Goal: Task Accomplishment & Management: Use online tool/utility

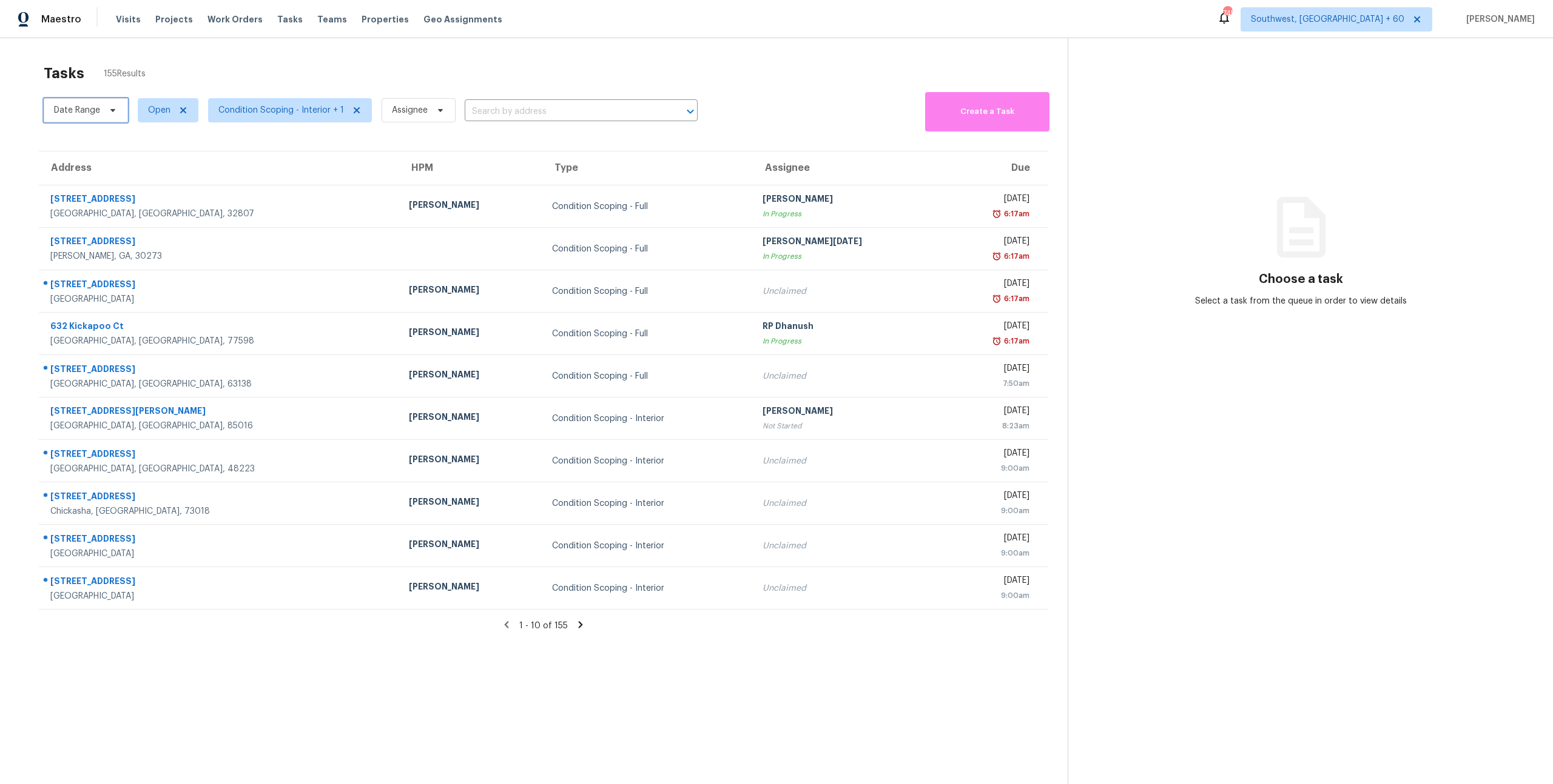
click at [99, 114] on span "Date Range" at bounding box center [76, 110] width 46 height 12
click at [112, 157] on input "text" at bounding box center [110, 151] width 120 height 24
select select "9"
select select "2025"
select select "10"
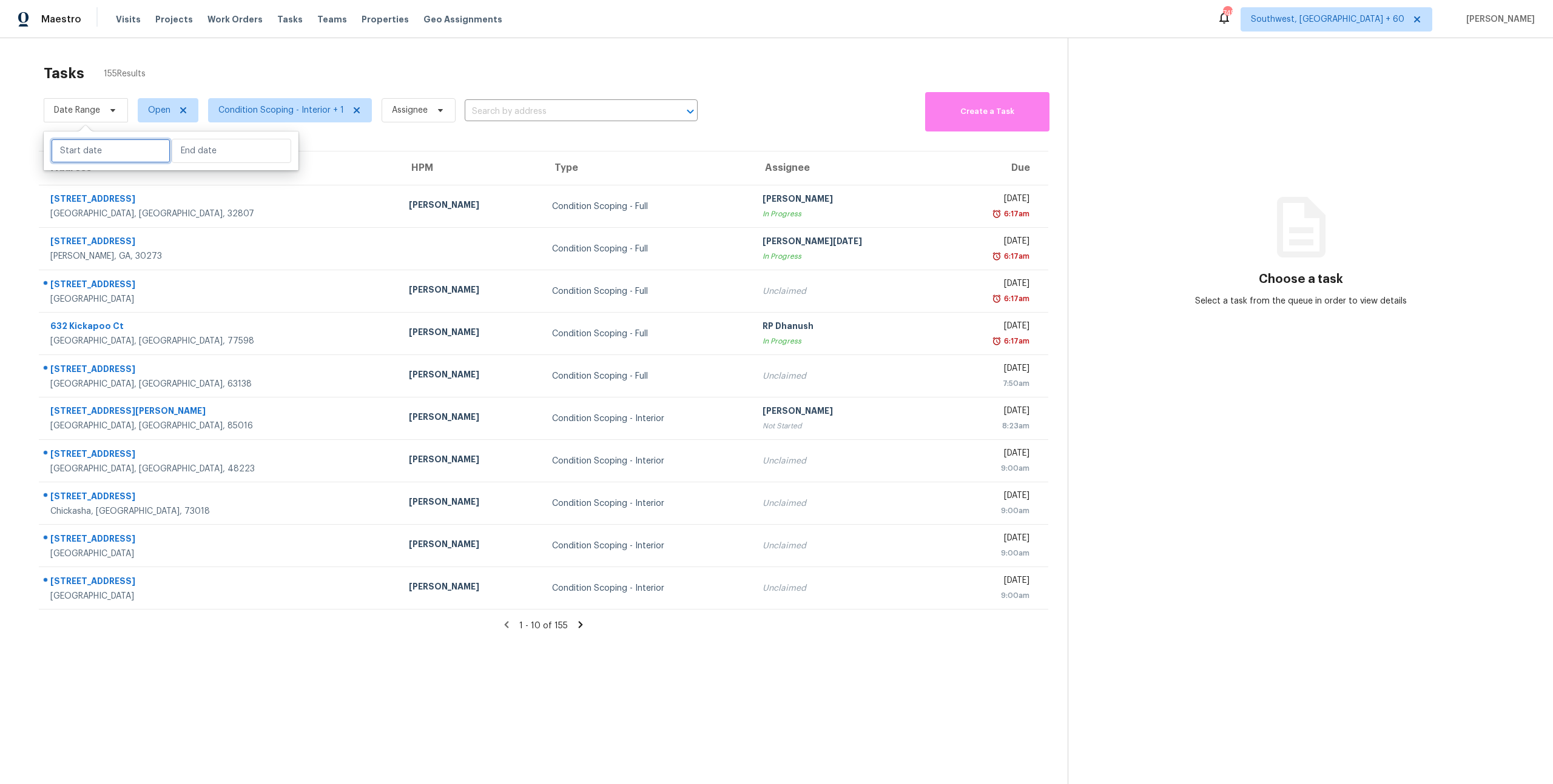
select select "2025"
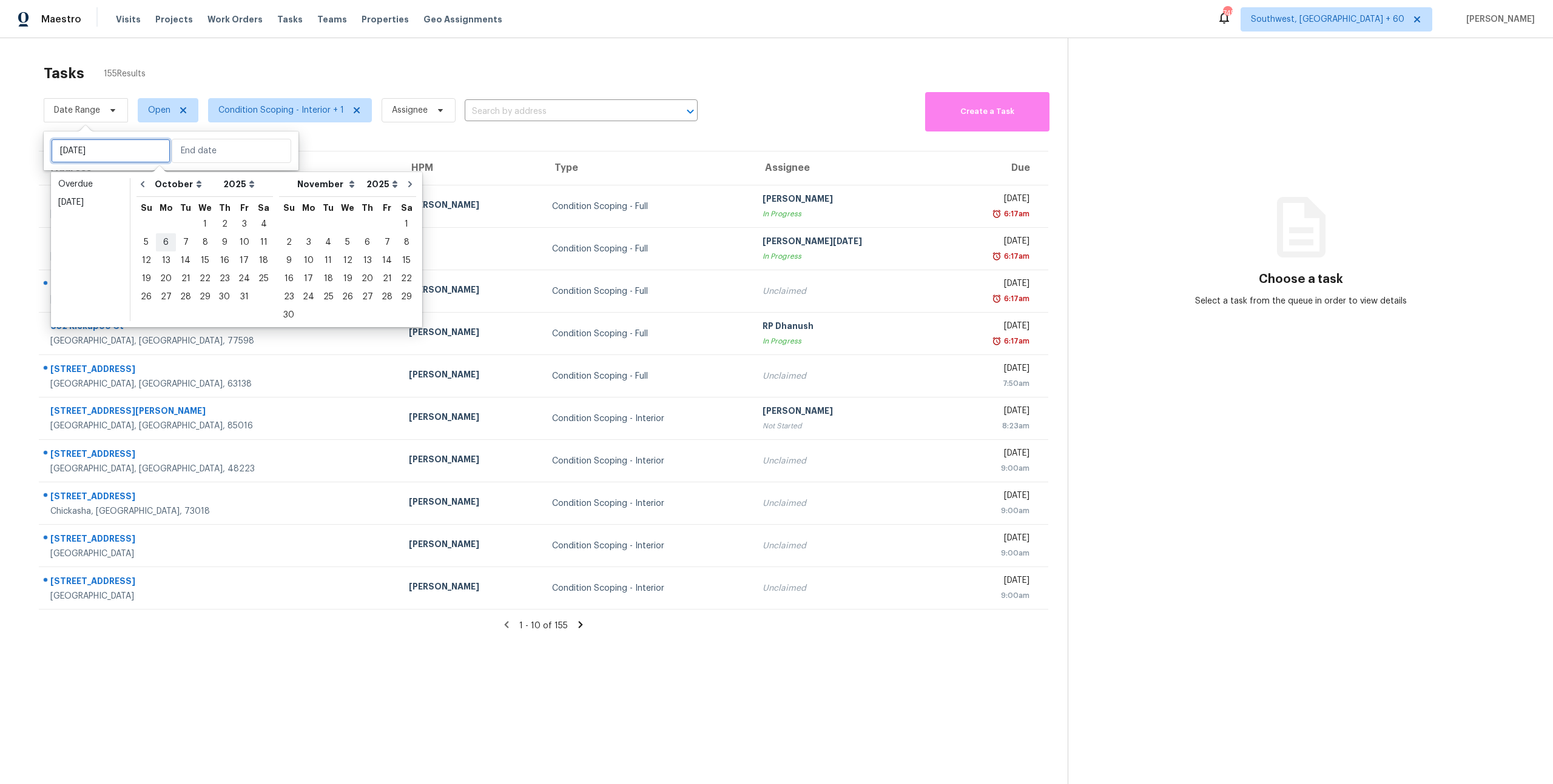
type input "Mon, Oct 06"
type input "Wed, Oct 01"
click at [141, 188] on icon "Go to previous month" at bounding box center [142, 184] width 10 height 10
select select "8"
select select "9"
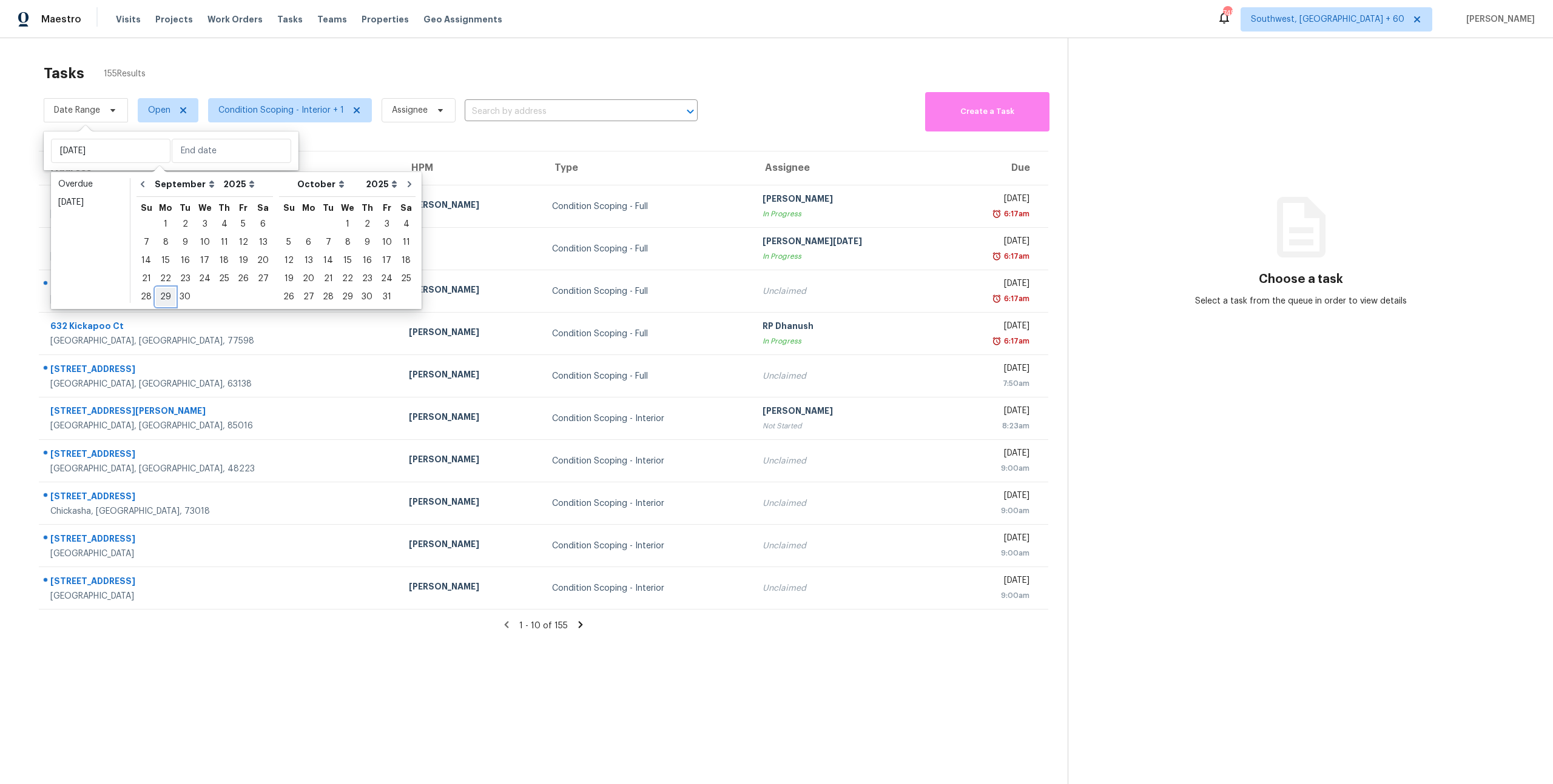
click at [165, 299] on div "29" at bounding box center [165, 297] width 19 height 17
type input "Mon, Sep 29"
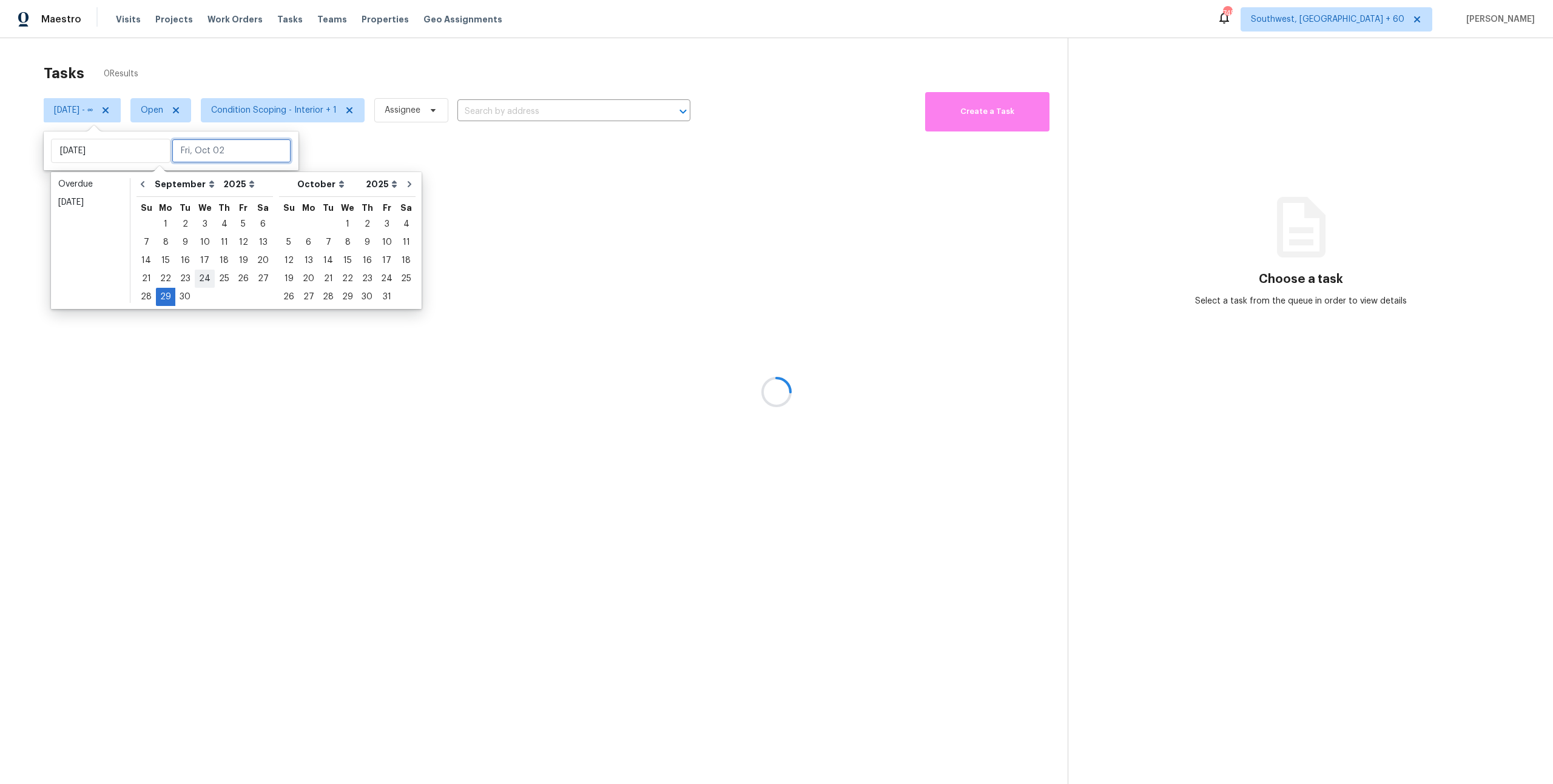
type input "Tue, Sep 30"
type input "Tue, Sep 23"
type input "Mon, Sep 29"
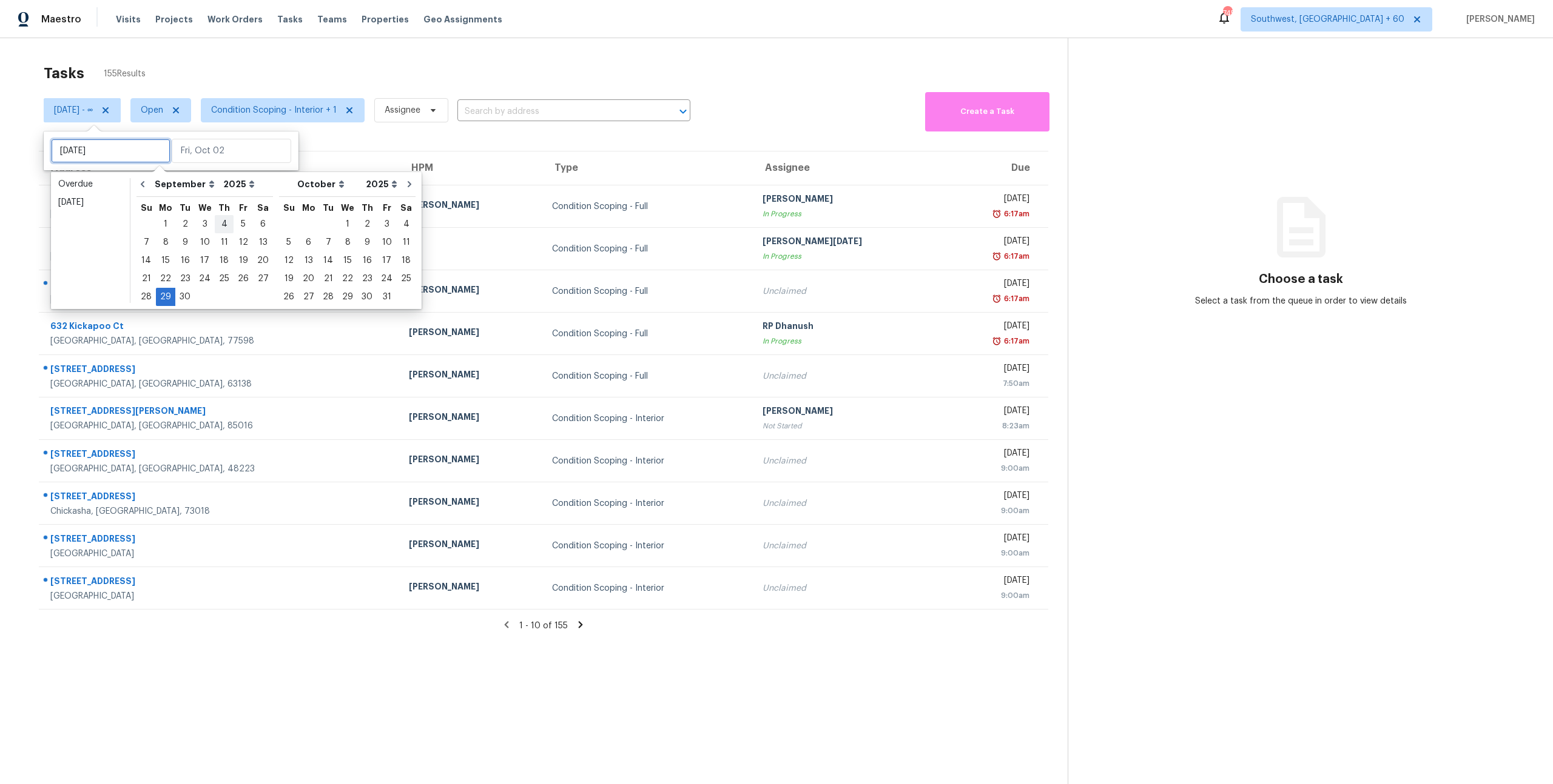
type input "Fri, Sep 05"
type input "Mon, Sep 29"
click at [186, 222] on div "2" at bounding box center [185, 224] width 19 height 17
type input "Tue, Sep 02"
type input "Mon, Sep 29"
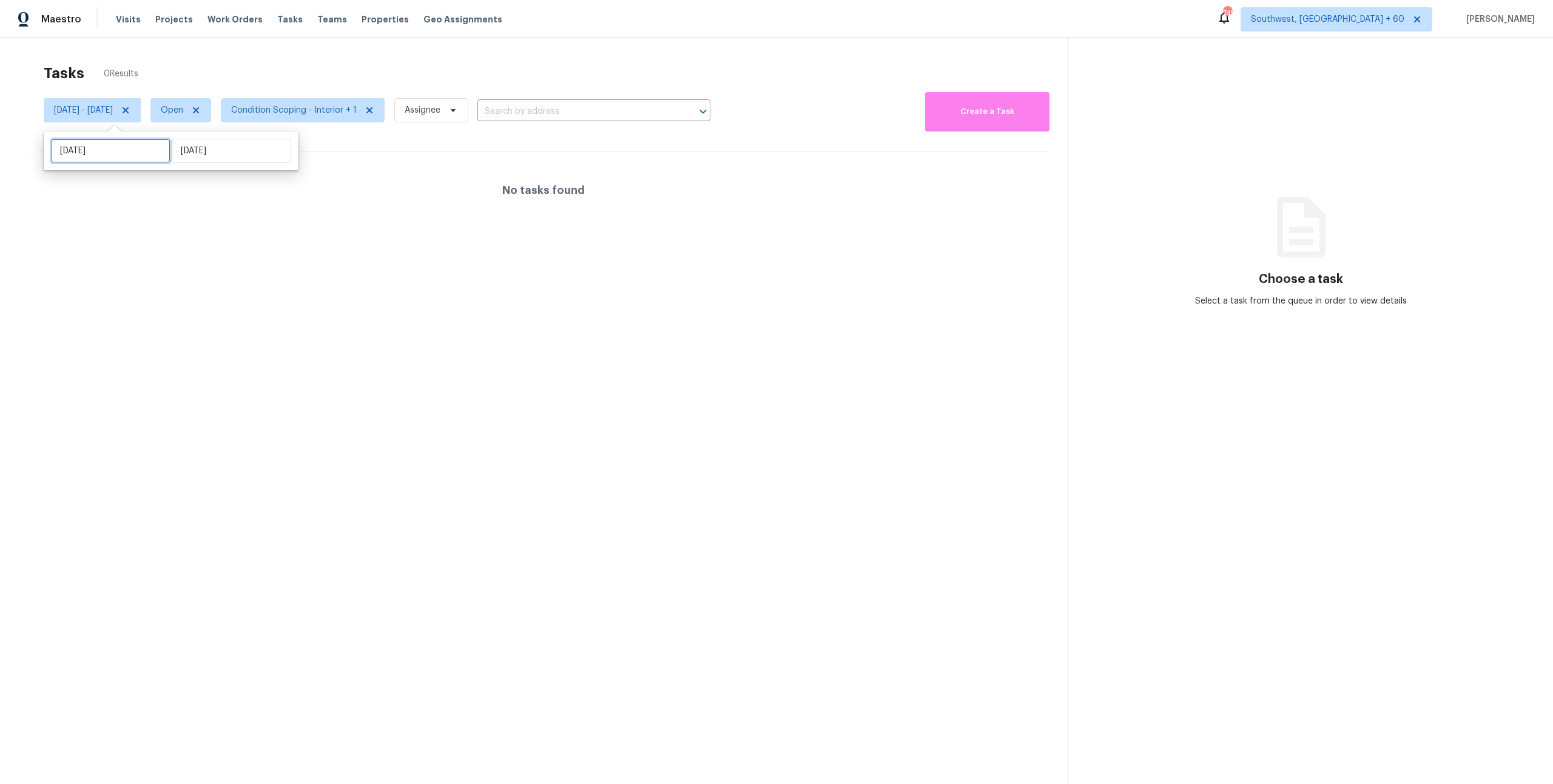
click at [112, 154] on input "Tue, Sep 02" at bounding box center [110, 151] width 120 height 24
select select "8"
select select "2025"
select select "9"
select select "2025"
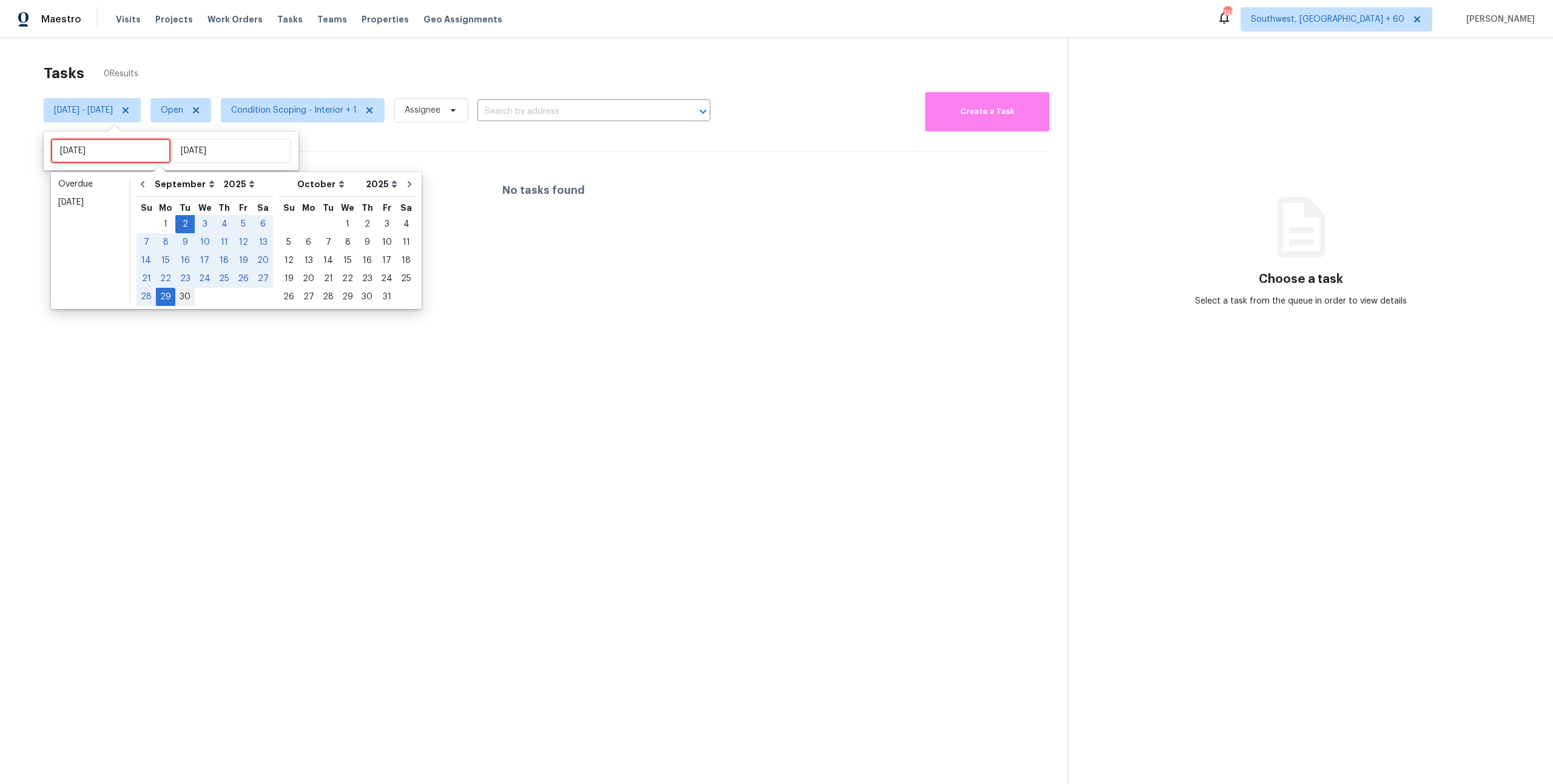
type input "Tue, Sep 30"
type input "Tue, Sep 02"
type input "Mon, Sep 29"
click at [162, 300] on div "29" at bounding box center [165, 297] width 19 height 17
type input "Mon, Sep 29"
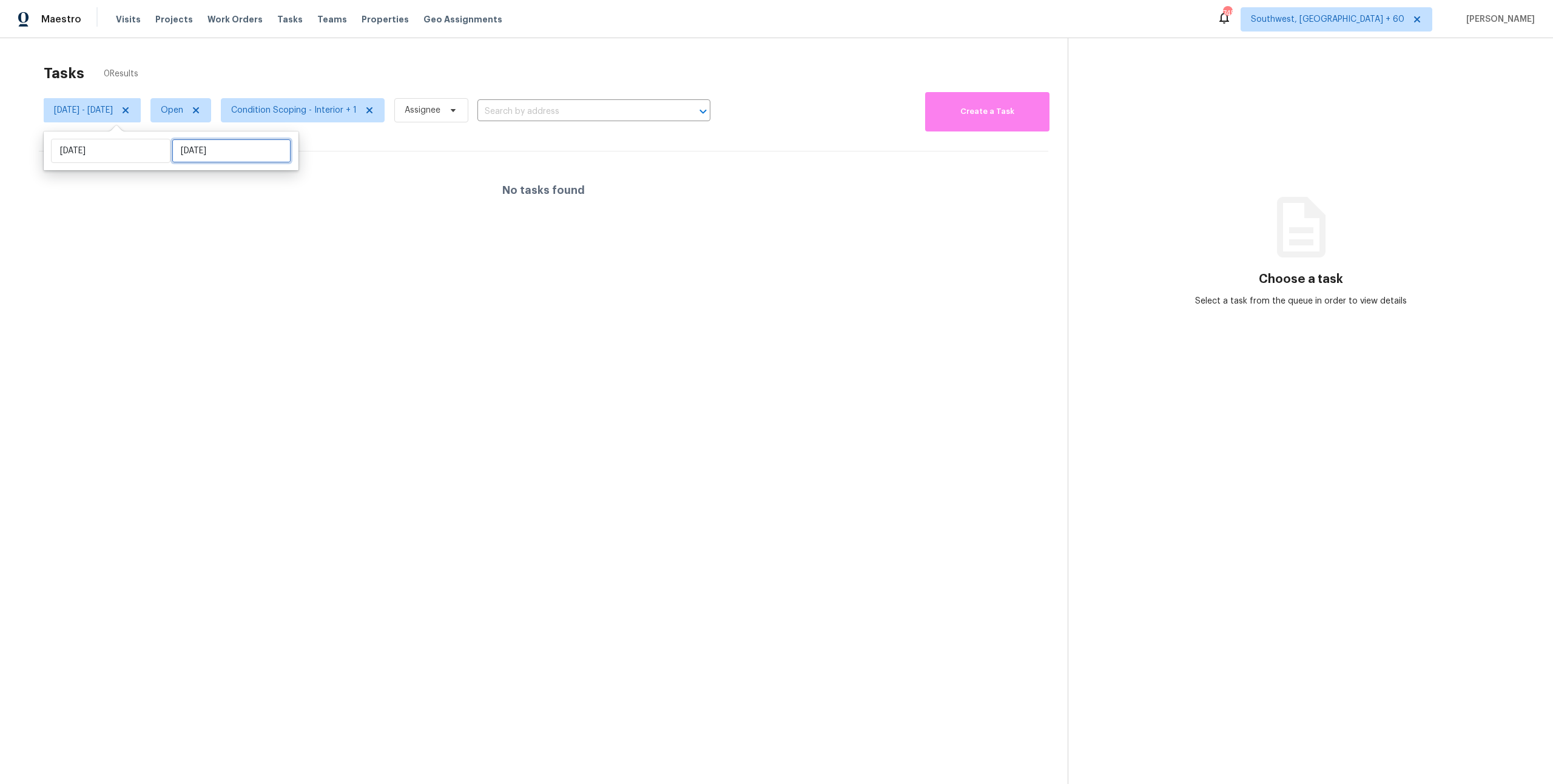
click at [223, 152] on input "Mon, Sep 29" at bounding box center [231, 151] width 120 height 24
select select "8"
select select "2025"
select select "9"
select select "2025"
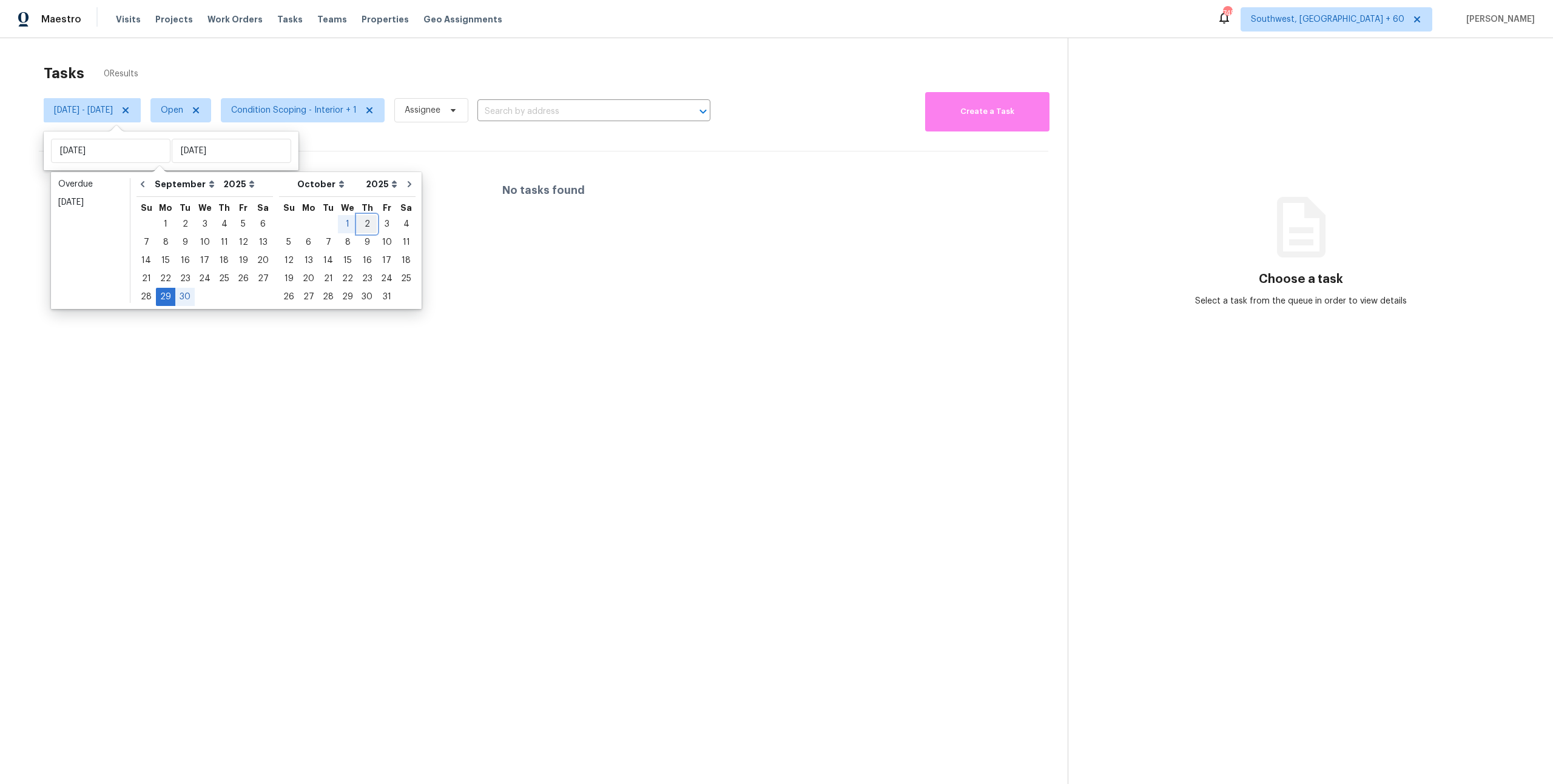
click at [357, 225] on div "2" at bounding box center [367, 224] width 19 height 17
type input "Thu, Oct 02"
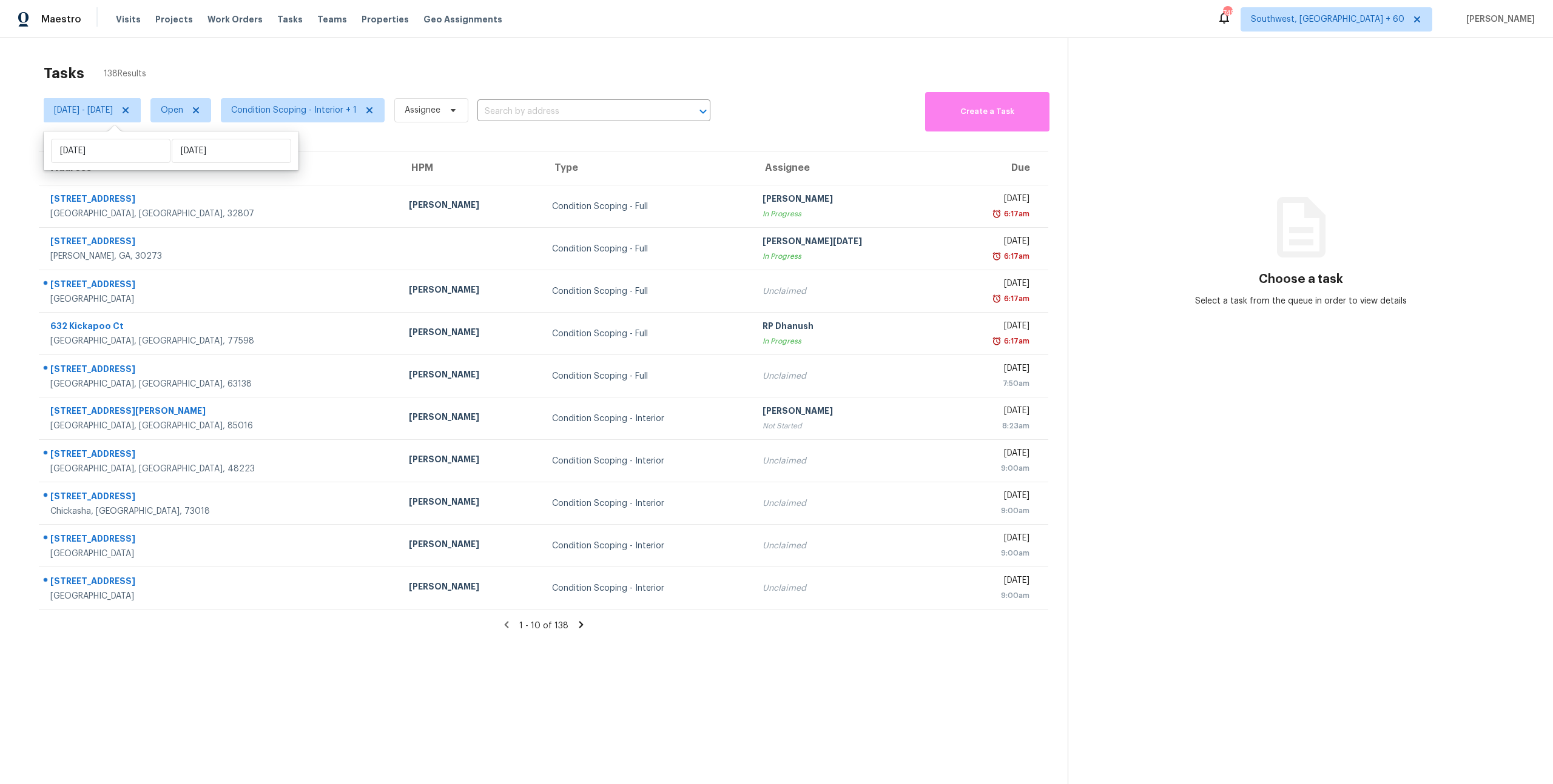
click at [343, 67] on div "Tasks 138 Results" at bounding box center [556, 73] width 1024 height 31
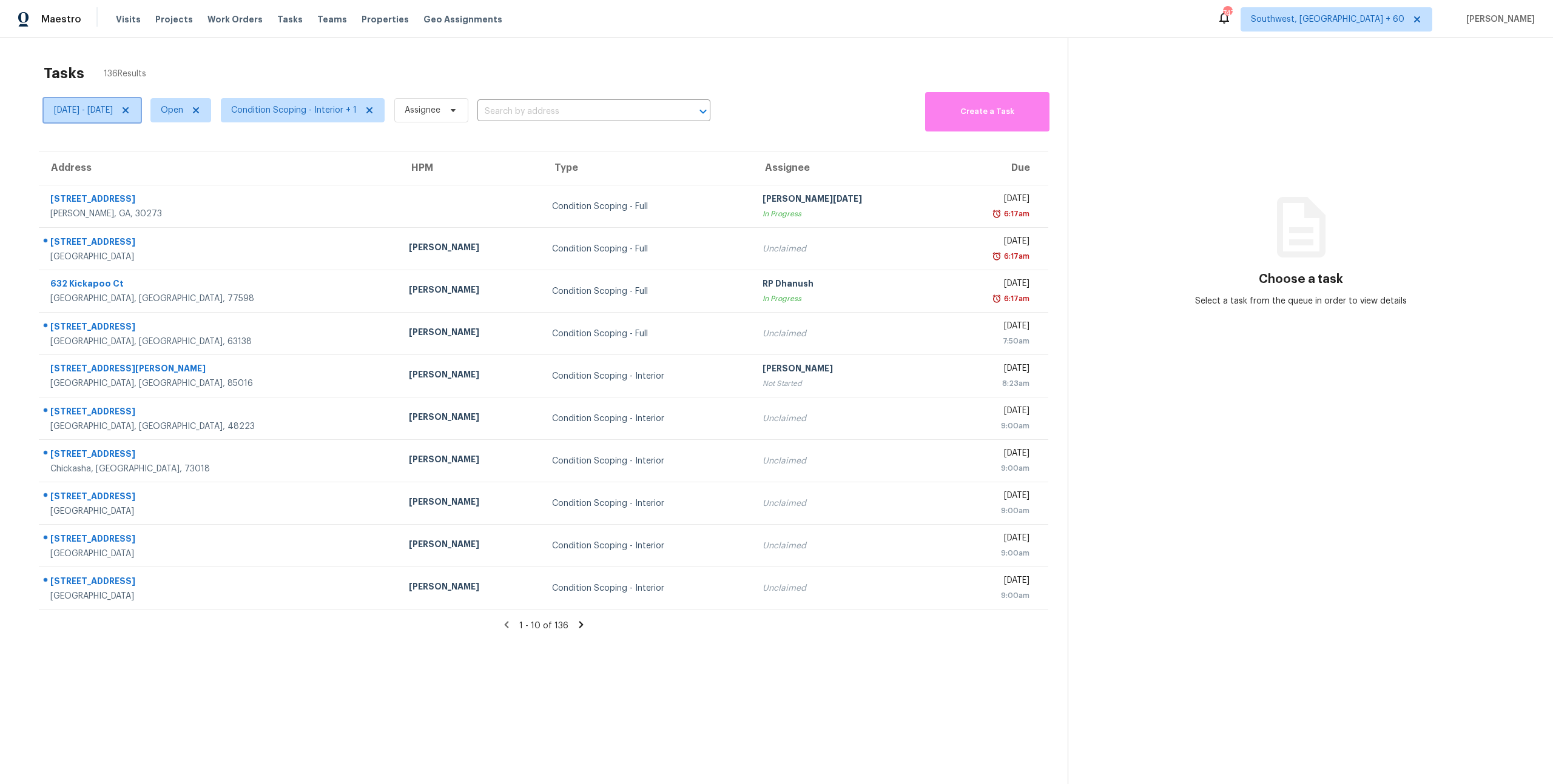
click at [131, 119] on span "[DATE] - [DATE]" at bounding box center [92, 110] width 97 height 24
click at [131, 149] on input "Mon, Sep 29" at bounding box center [110, 151] width 120 height 24
select select "8"
select select "2025"
select select "9"
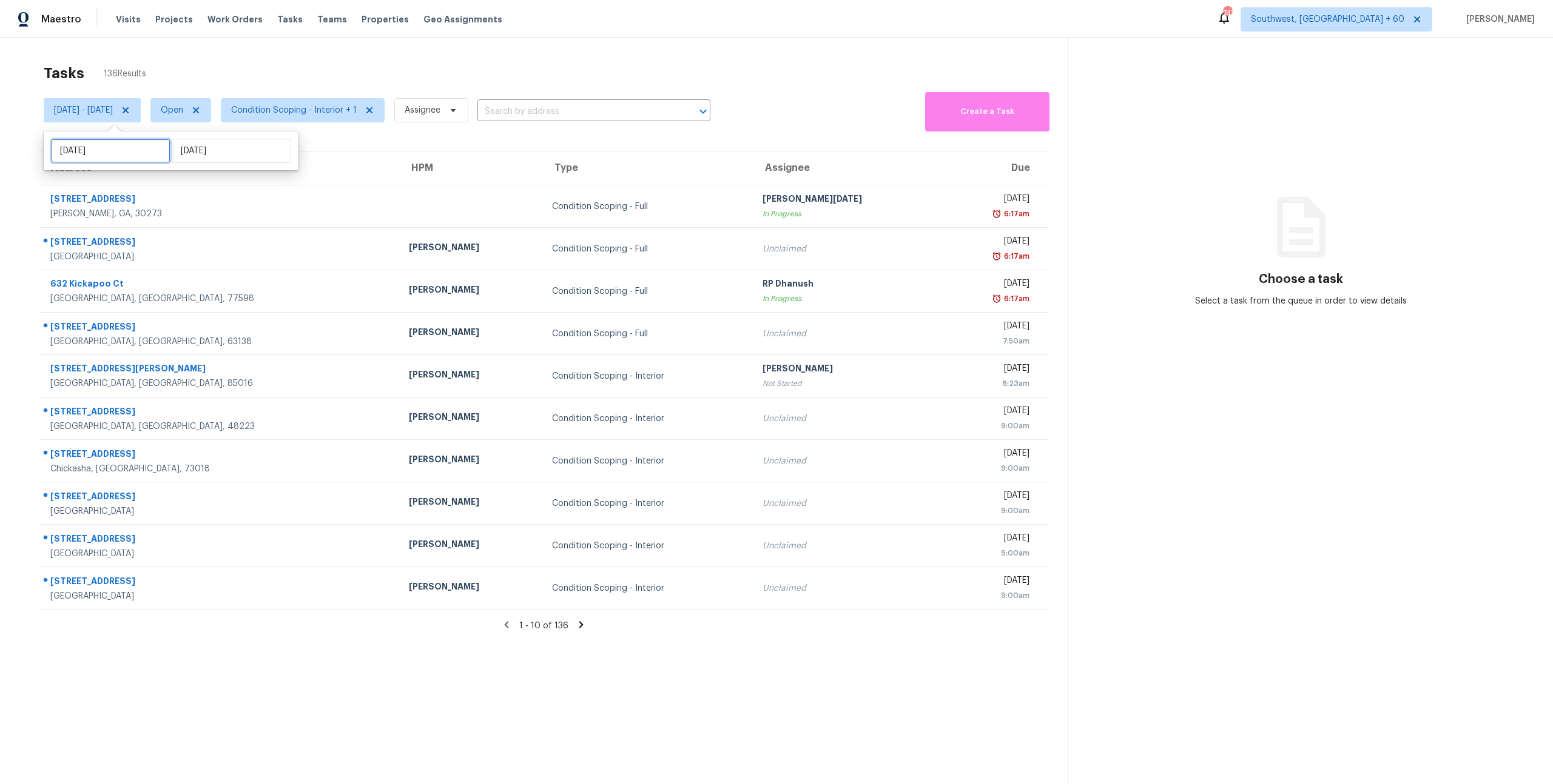
select select "2025"
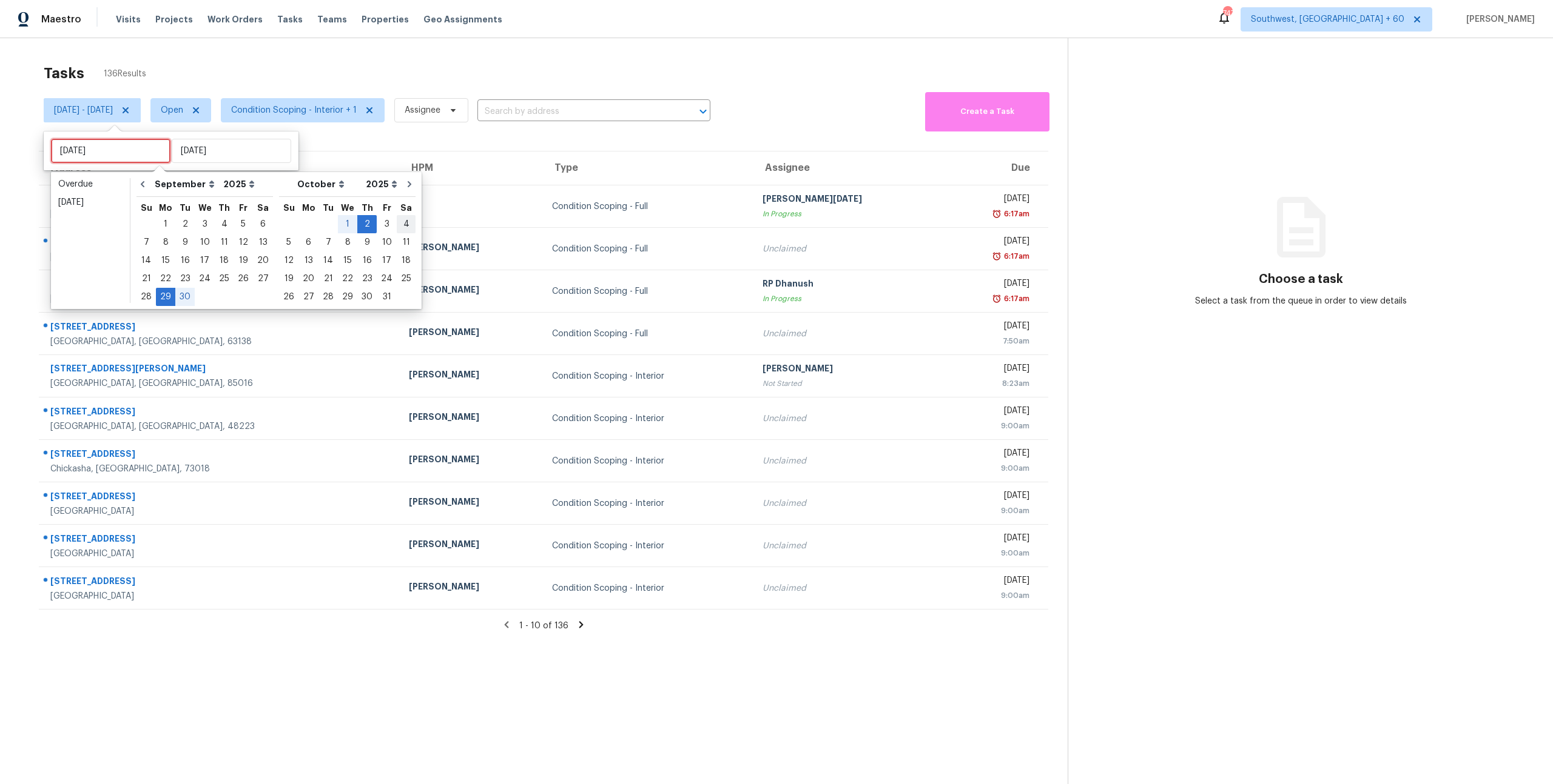
type input "Sat, Oct 04"
click at [378, 220] on div "3" at bounding box center [386, 224] width 20 height 17
type input "Fri, Oct 03"
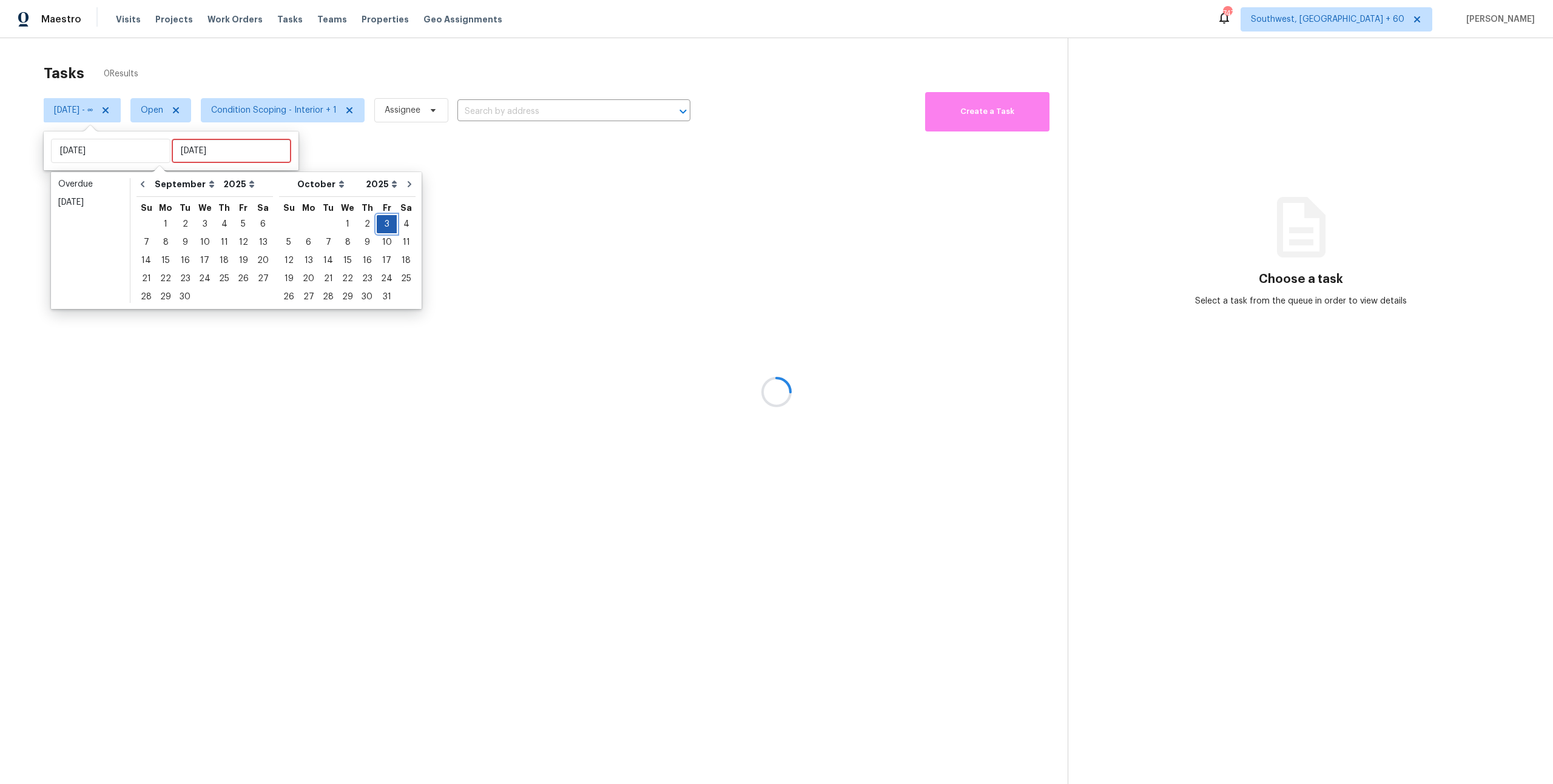
click at [378, 220] on div "3" at bounding box center [386, 224] width 20 height 17
type input "Fri, Oct 03"
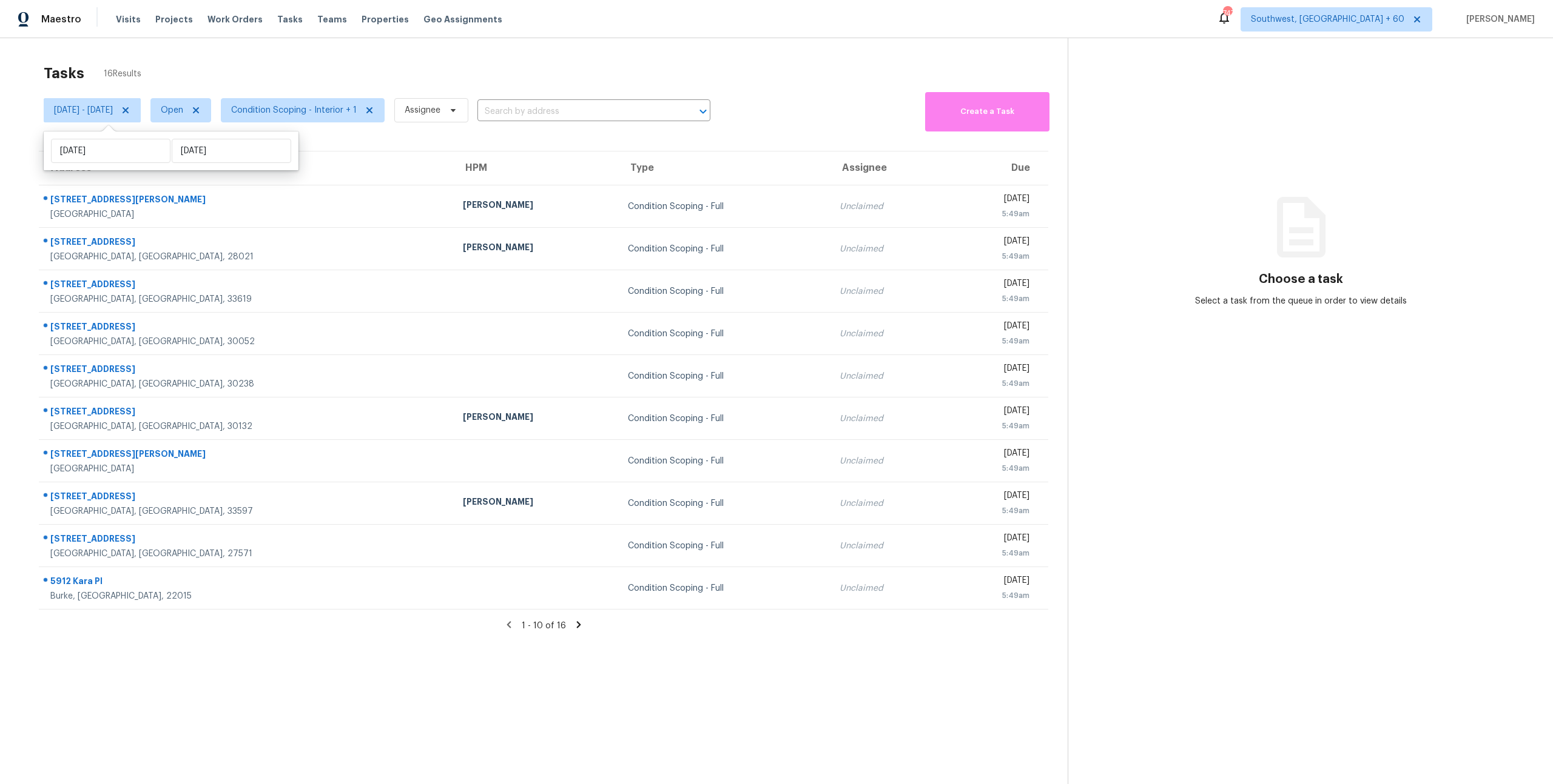
click at [242, 63] on div "Tasks 16 Results" at bounding box center [556, 73] width 1024 height 31
click at [351, 116] on span "Condition Scoping - Interior + 1" at bounding box center [293, 110] width 126 height 12
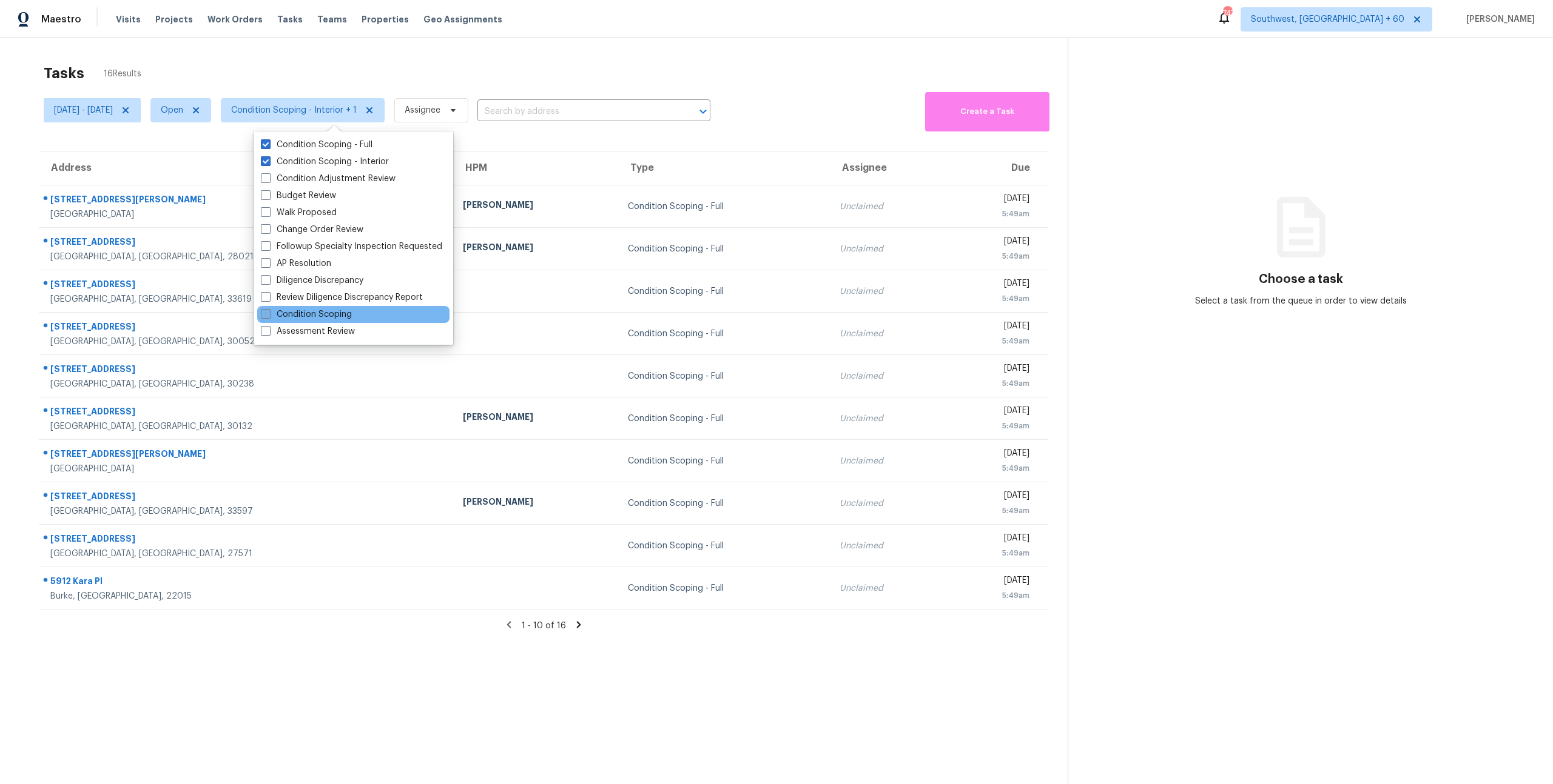
click at [342, 315] on label "Condition Scoping" at bounding box center [306, 314] width 90 height 12
click at [269, 315] on input "Condition Scoping" at bounding box center [265, 312] width 8 height 8
checkbox input "true"
click at [285, 141] on label "Condition Scoping - Full" at bounding box center [316, 145] width 112 height 12
click at [269, 141] on input "Condition Scoping - Full" at bounding box center [265, 143] width 8 height 8
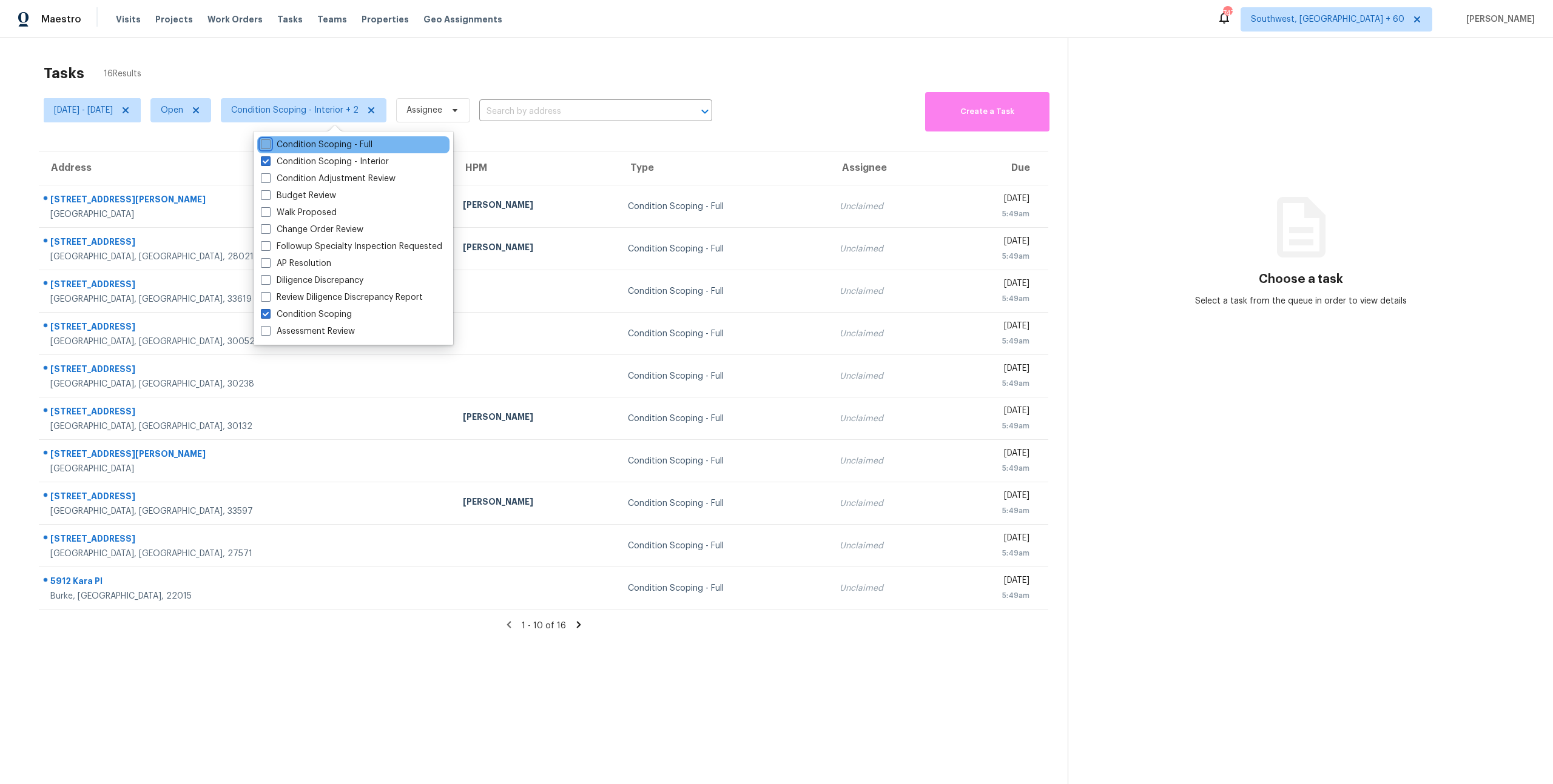
checkbox input "false"
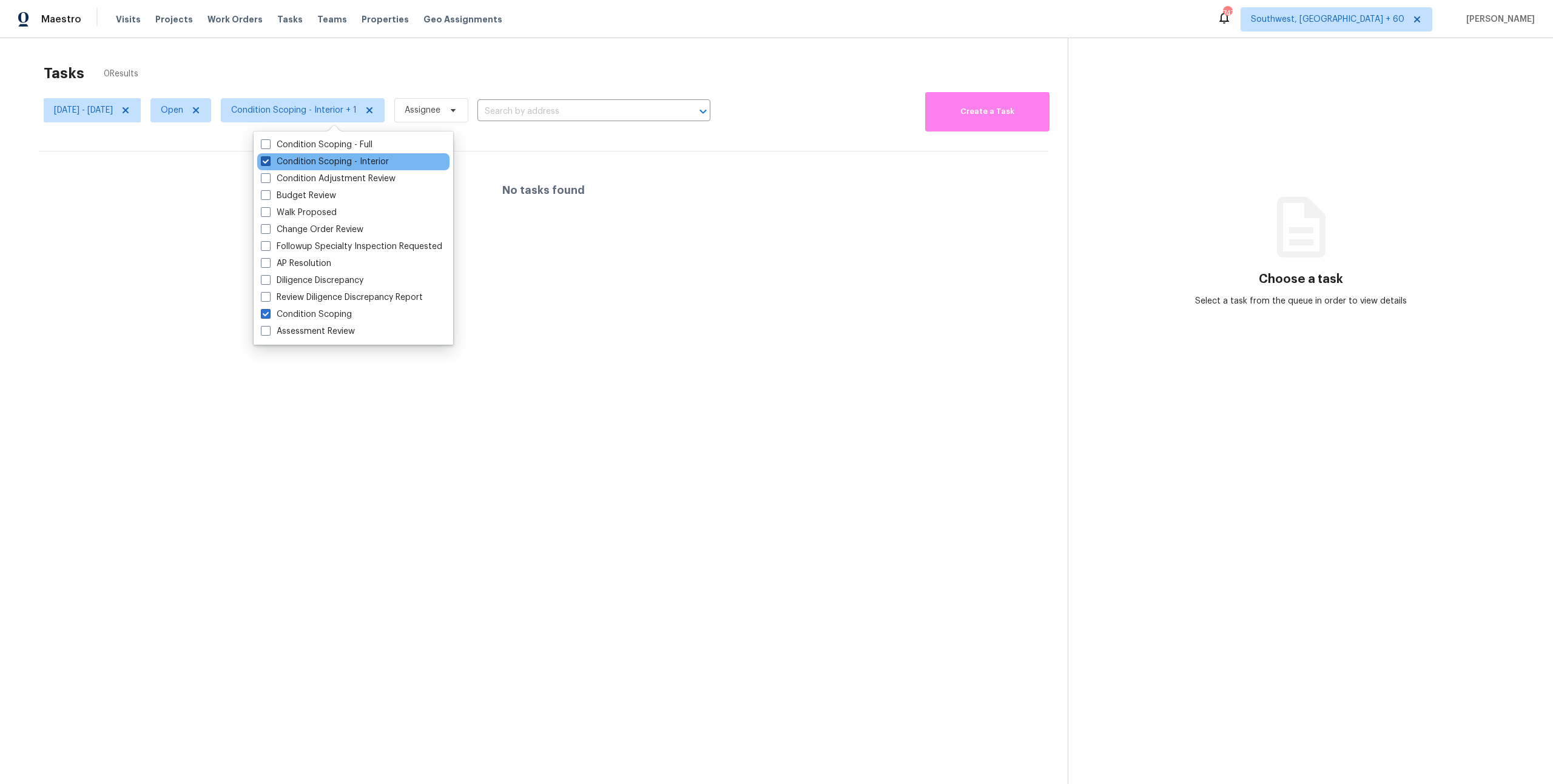
click at [291, 165] on label "Condition Scoping - Interior" at bounding box center [325, 161] width 128 height 12
click at [269, 163] on input "Condition Scoping - Interior" at bounding box center [265, 160] width 8 height 8
checkbox input "false"
click at [187, 58] on div "Tasks 0 Results" at bounding box center [556, 73] width 1024 height 31
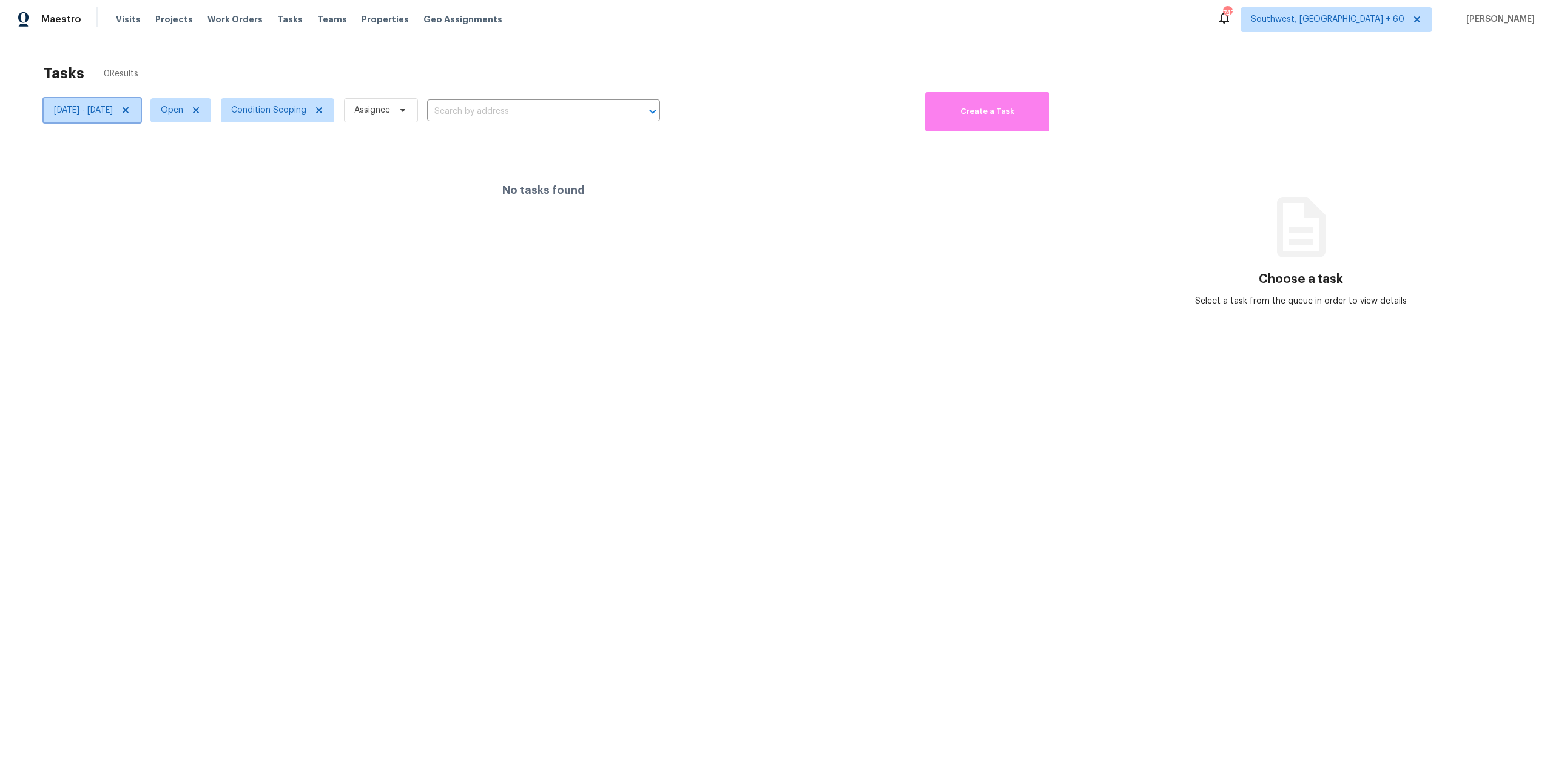
click at [128, 109] on icon at bounding box center [126, 110] width 6 height 6
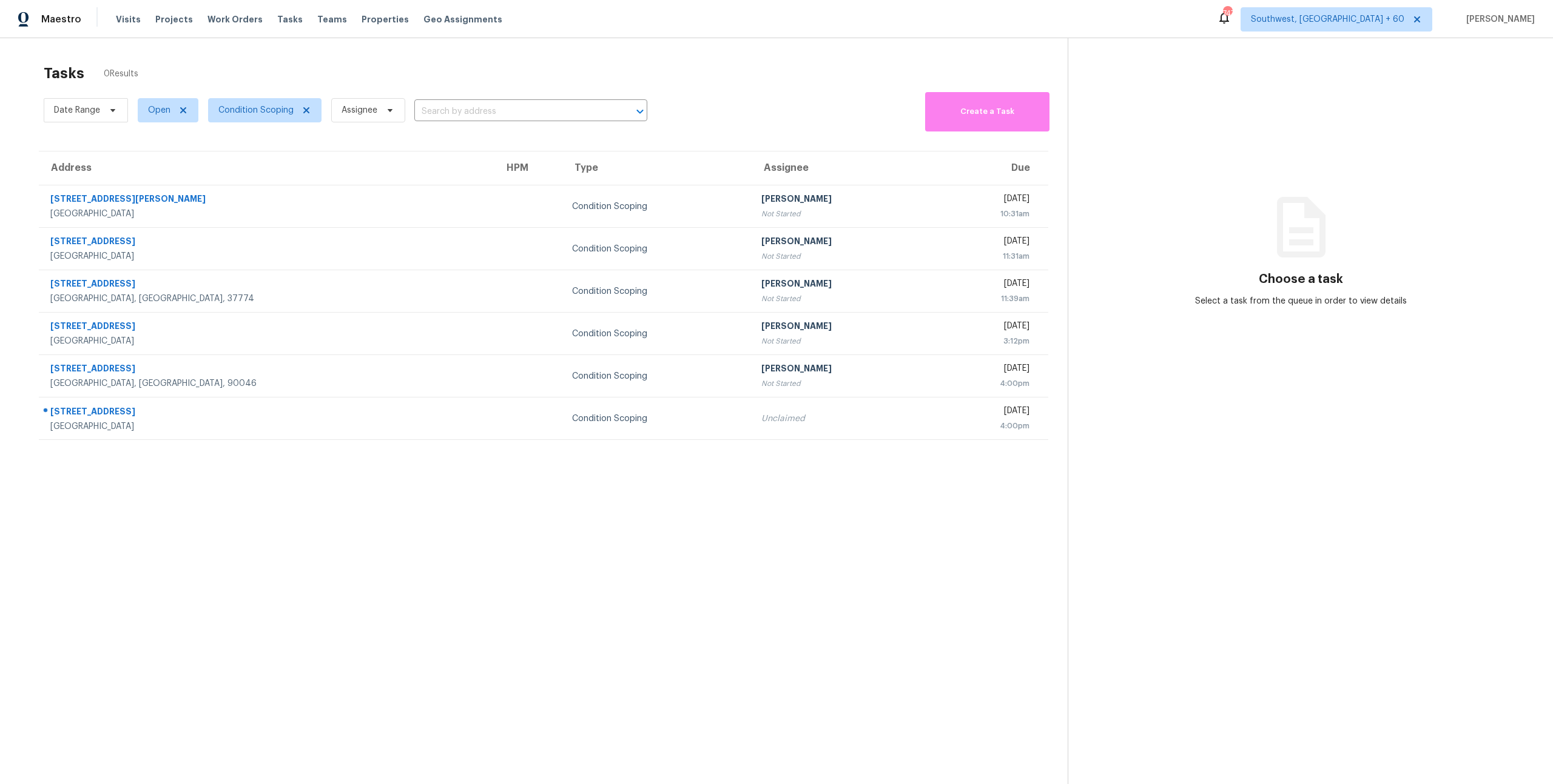
click at [199, 64] on div "Tasks 0 Results" at bounding box center [556, 73] width 1024 height 31
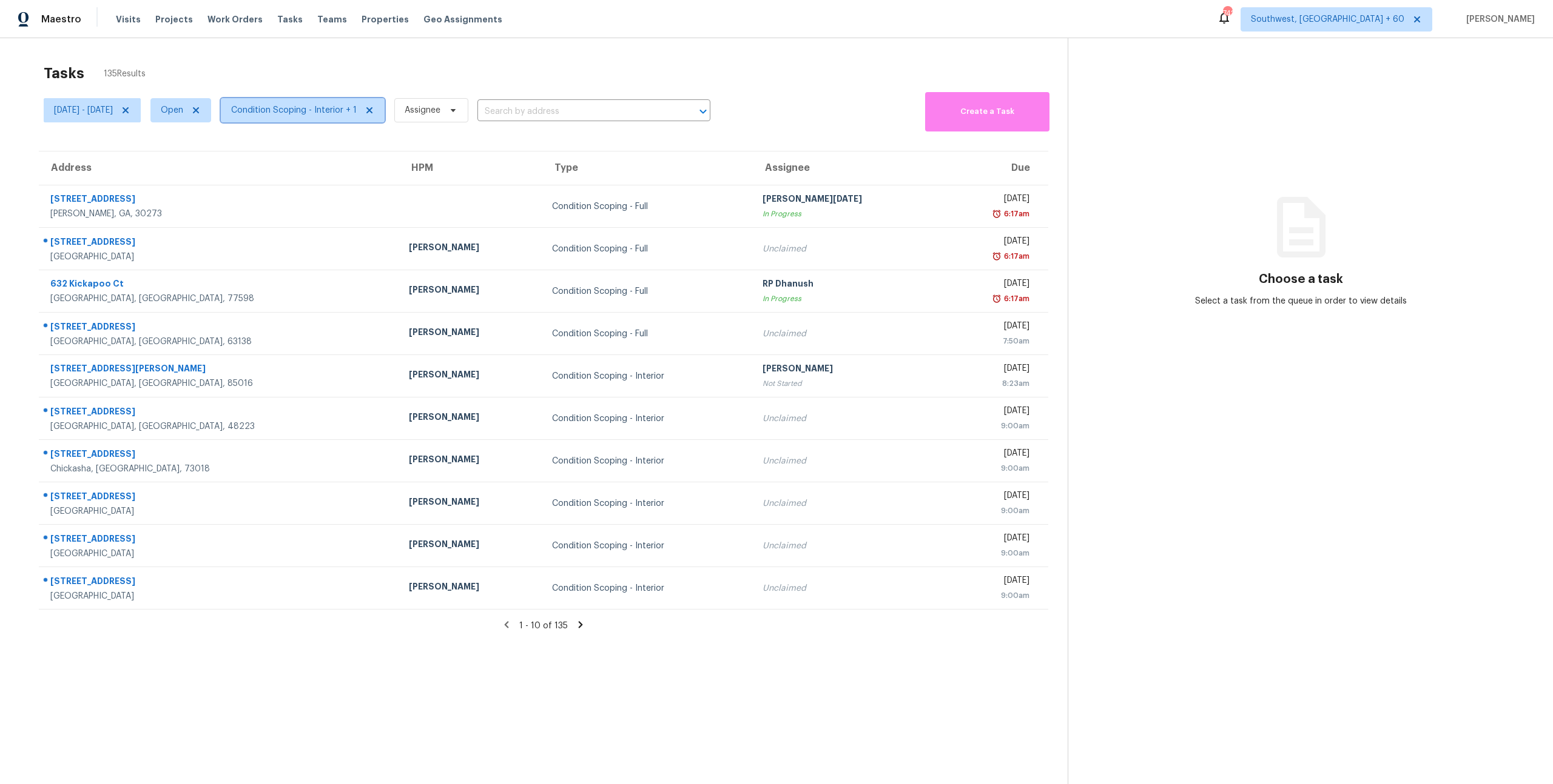
click at [304, 117] on span "Condition Scoping - Interior + 1" at bounding box center [303, 110] width 163 height 24
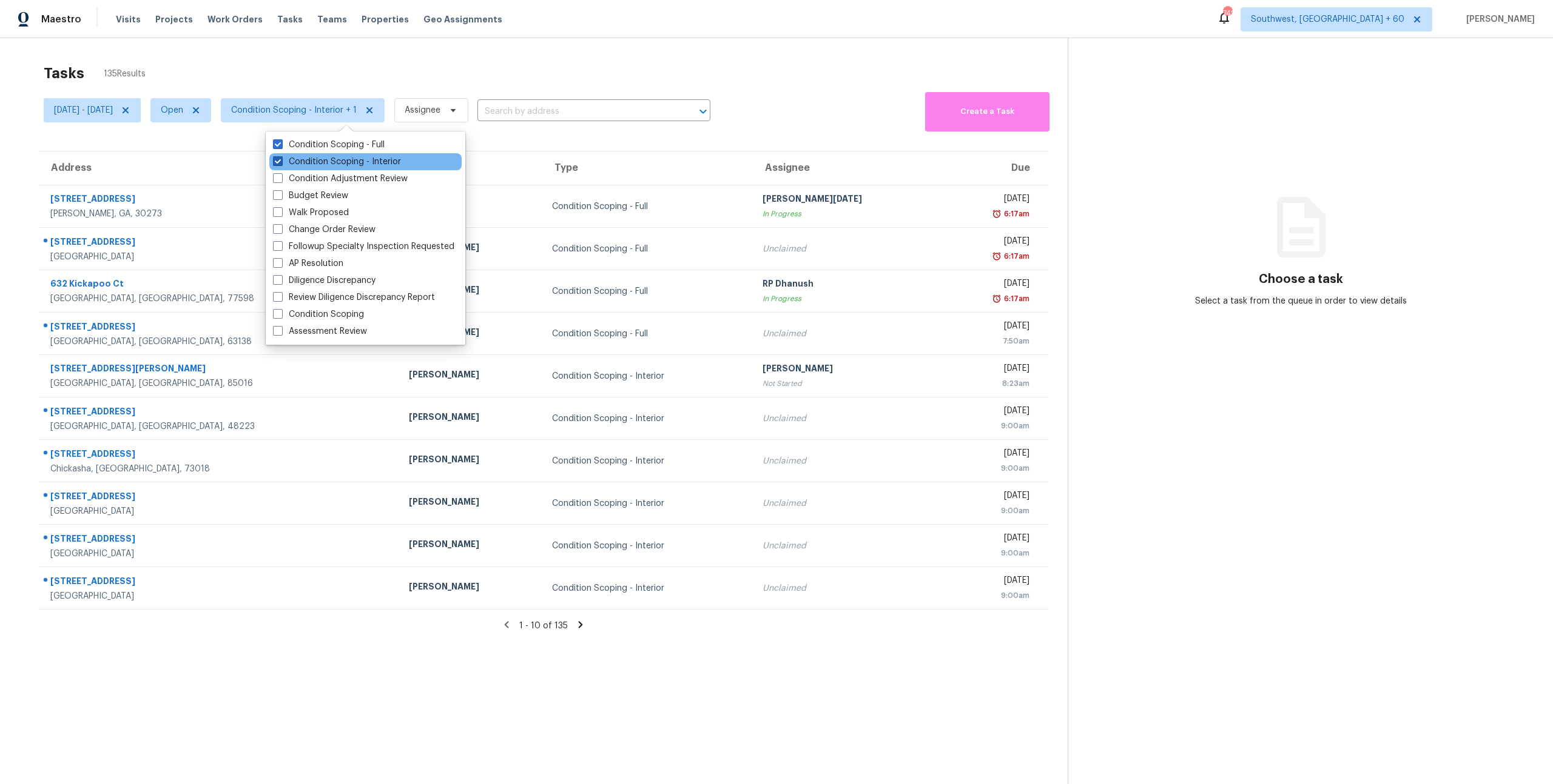
click at [314, 159] on label "Condition Scoping - Interior" at bounding box center [337, 161] width 128 height 12
click at [281, 159] on input "Condition Scoping - Interior" at bounding box center [276, 160] width 8 height 8
checkbox input "false"
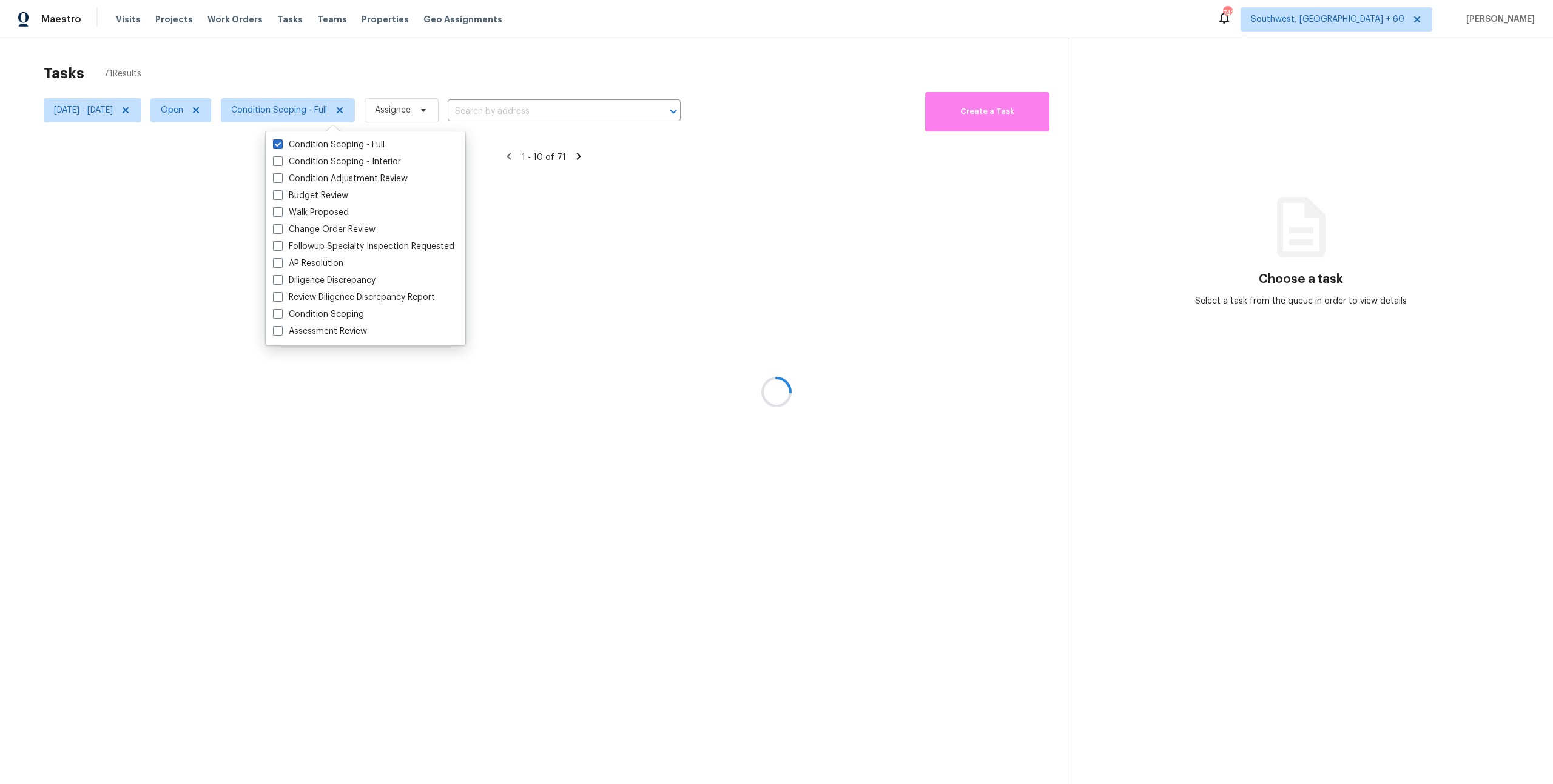
click at [271, 39] on div "Tasks 71 Results [DATE] - [DATE] Open Condition Scoping - Full Assignee ​ Creat…" at bounding box center [776, 430] width 1553 height 784
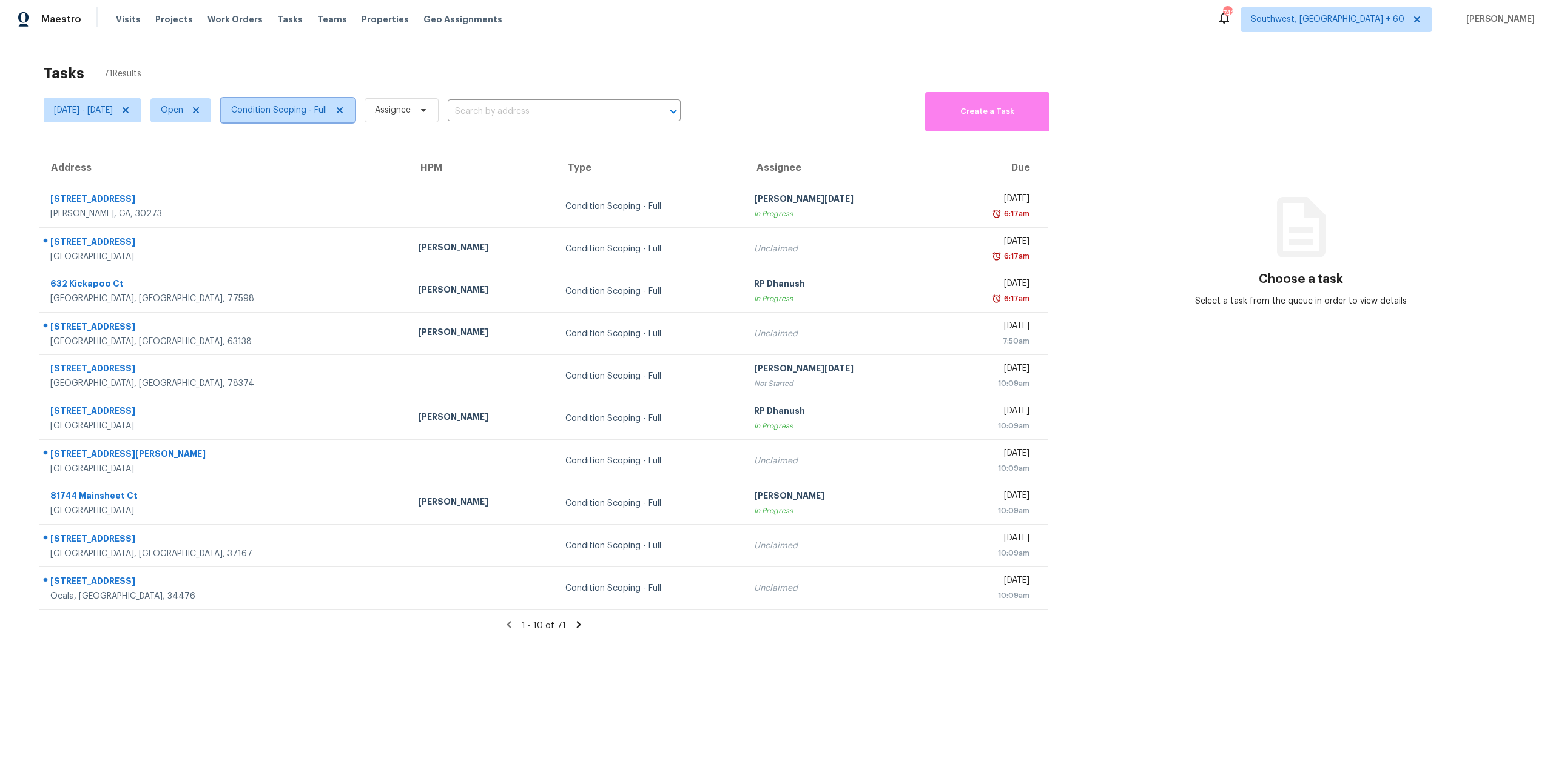
click at [323, 107] on span "Condition Scoping - Full" at bounding box center [278, 110] width 95 height 12
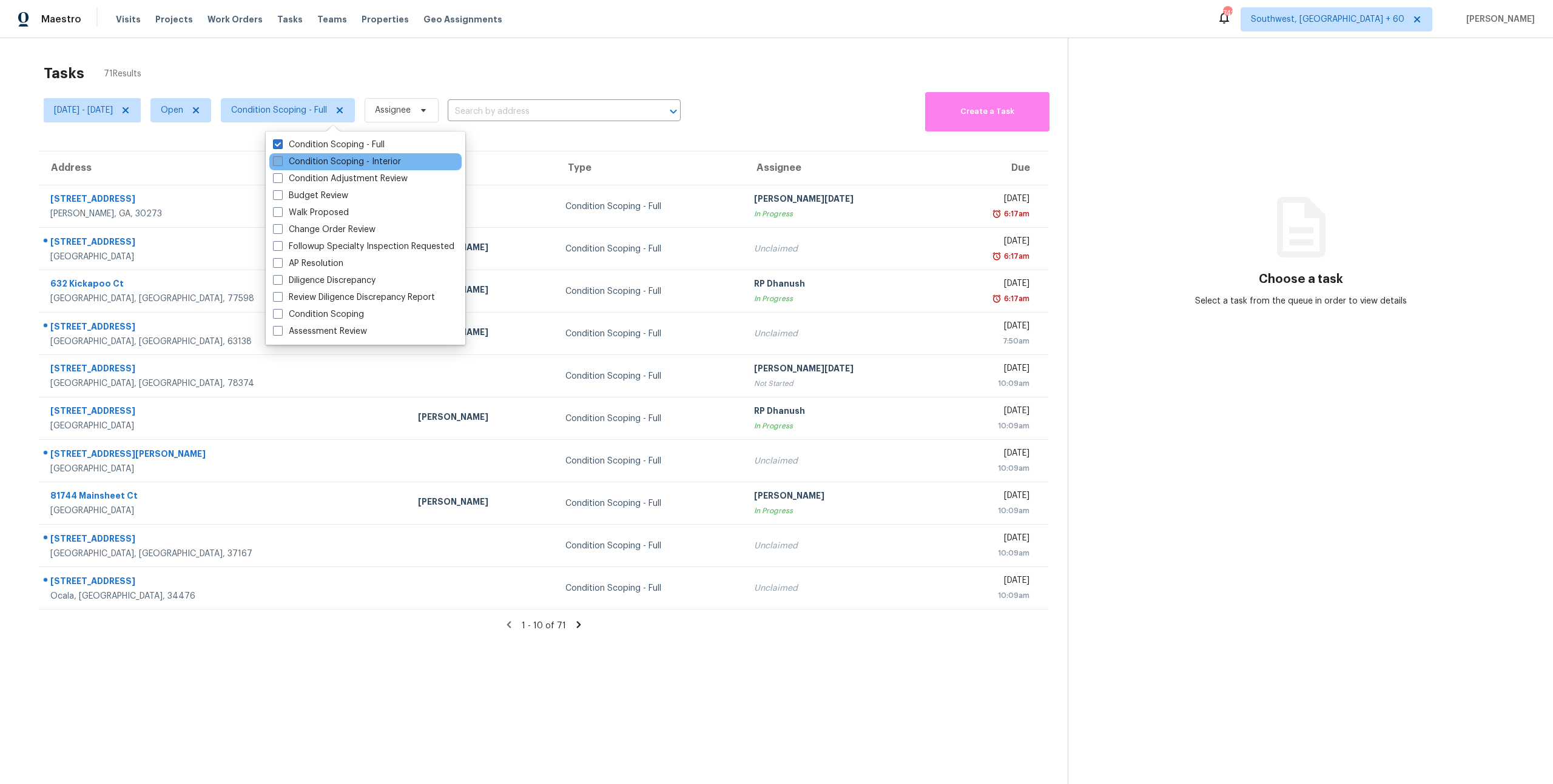
click at [324, 161] on label "Condition Scoping - Interior" at bounding box center [337, 161] width 128 height 12
click at [281, 161] on input "Condition Scoping - Interior" at bounding box center [276, 160] width 8 height 8
checkbox input "true"
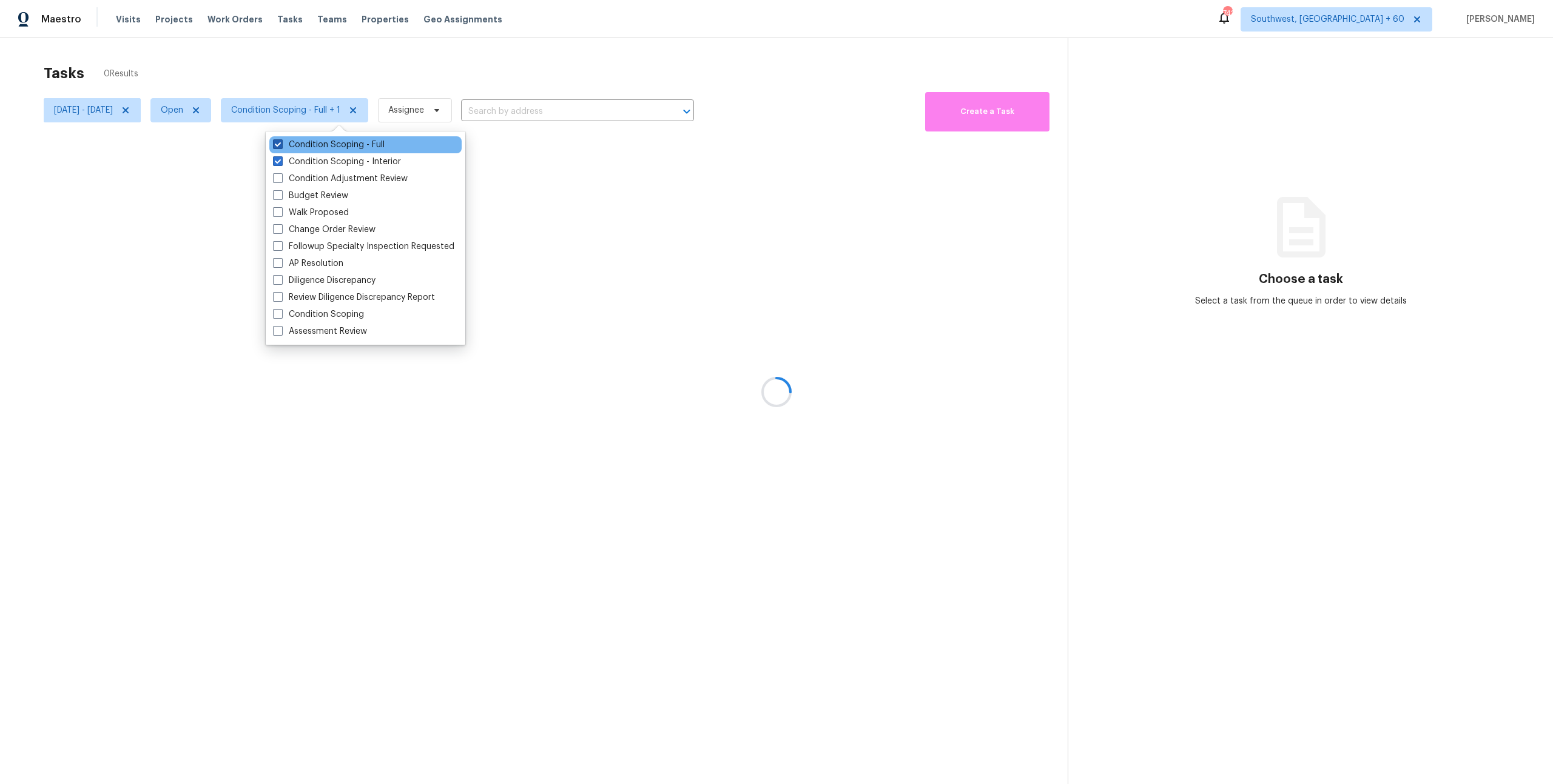
click at [318, 141] on label "Condition Scoping - Full" at bounding box center [328, 145] width 112 height 12
click at [281, 141] on input "Condition Scoping - Full" at bounding box center [276, 143] width 8 height 8
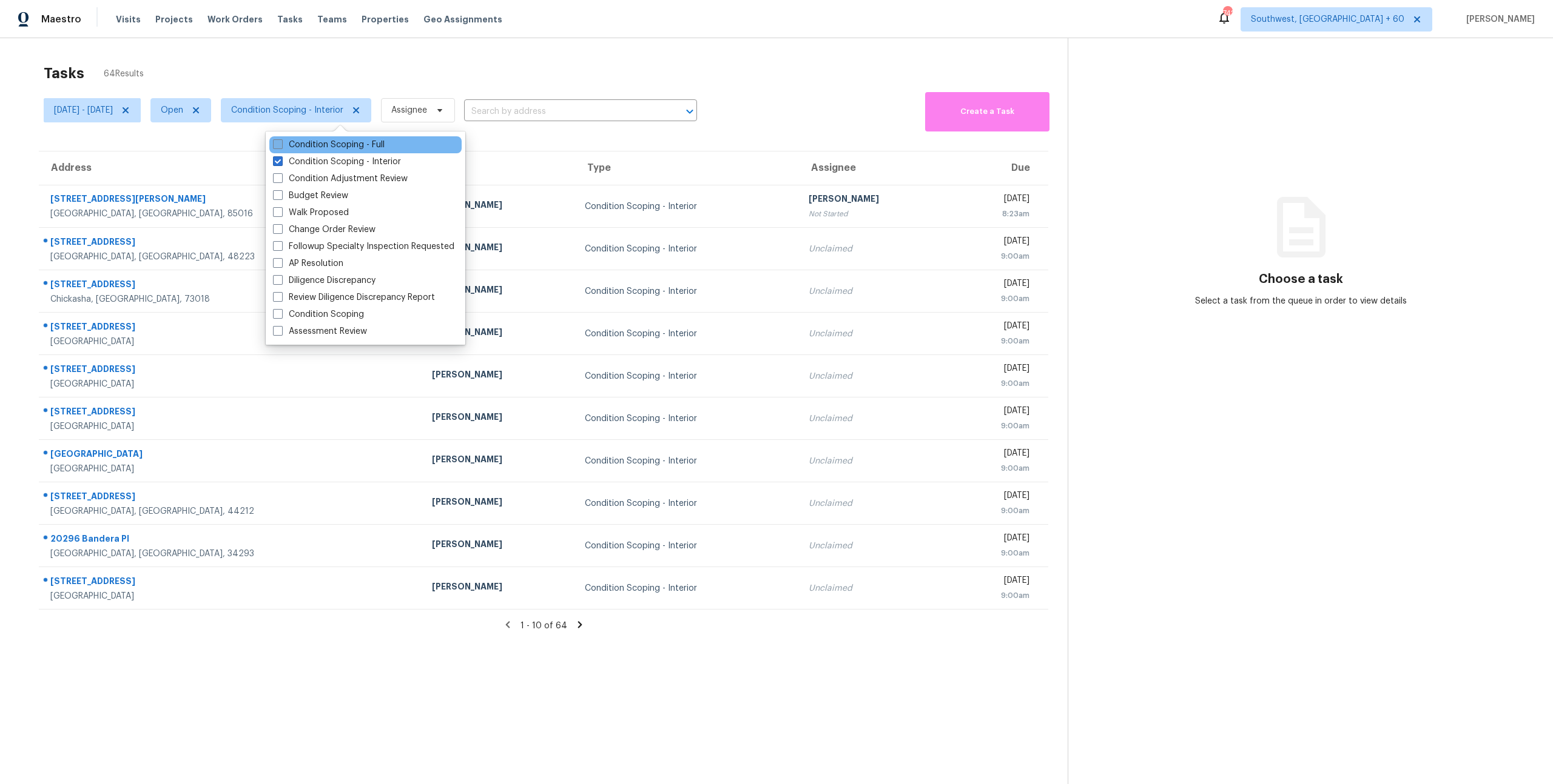
click at [291, 144] on label "Condition Scoping - Full" at bounding box center [328, 145] width 112 height 12
click at [281, 144] on input "Condition Scoping - Full" at bounding box center [276, 143] width 8 height 8
checkbox input "true"
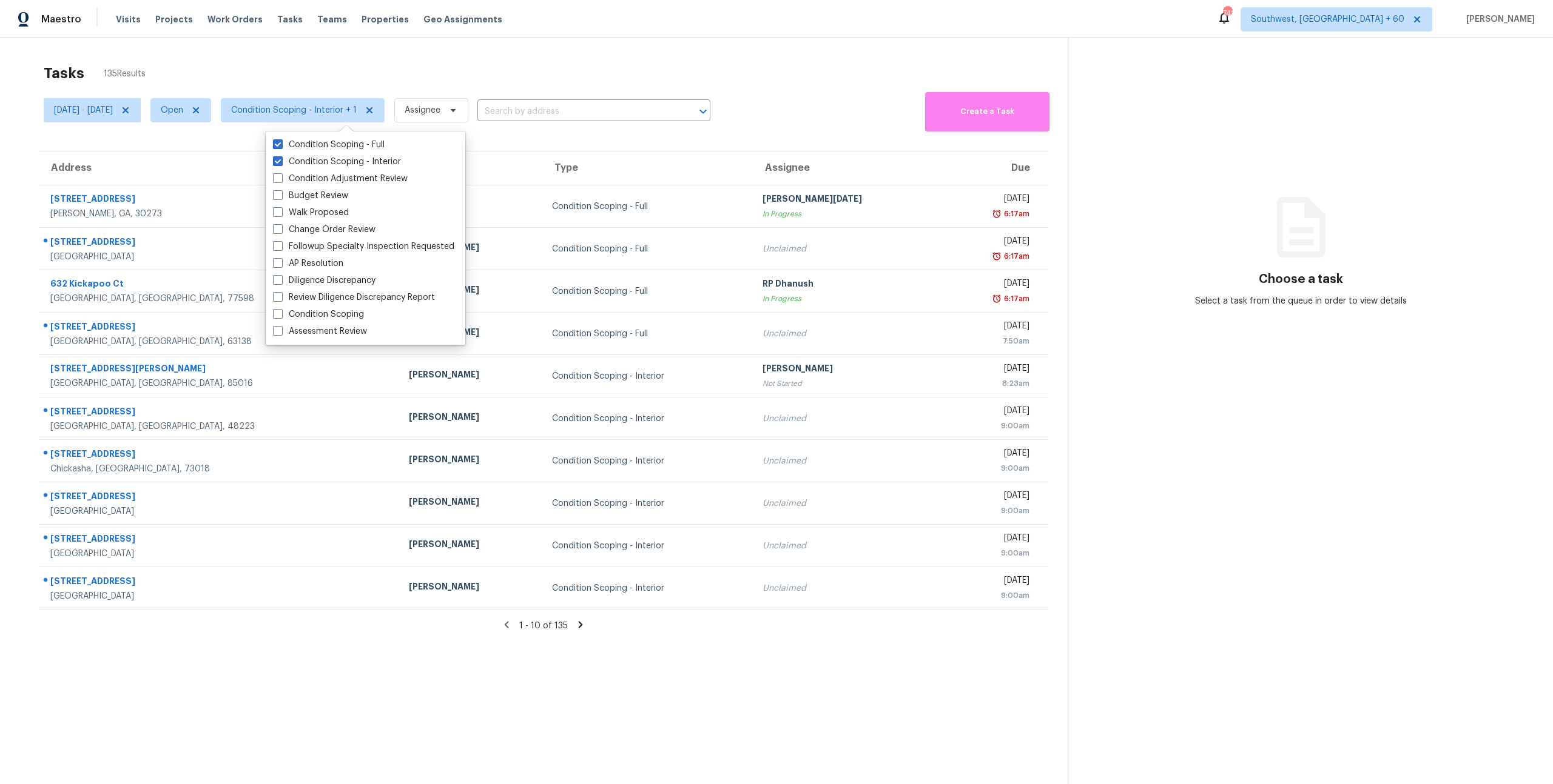
click at [336, 64] on div "Tasks 135 Results" at bounding box center [556, 73] width 1024 height 31
